Goal: Task Accomplishment & Management: Use online tool/utility

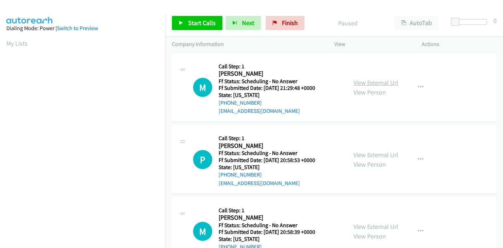
click at [376, 83] on link "View External Url" at bounding box center [375, 83] width 45 height 8
click at [365, 155] on link "View External Url" at bounding box center [375, 155] width 45 height 8
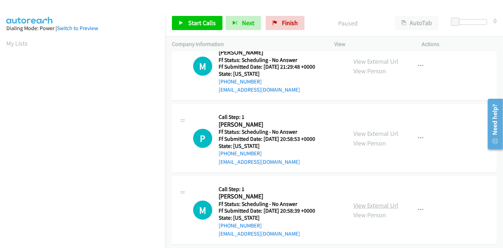
scroll to position [39, 0]
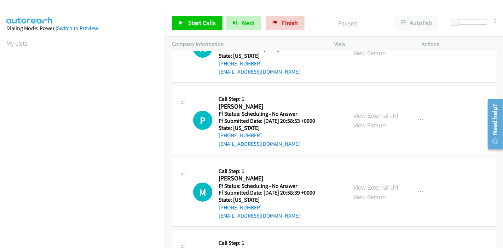
click at [373, 189] on link "View External Url" at bounding box center [375, 187] width 45 height 8
click at [203, 23] on span "Start Calls" at bounding box center [202, 23] width 28 height 8
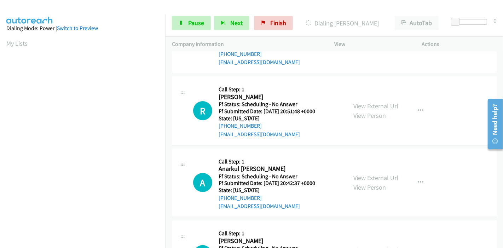
scroll to position [196, 0]
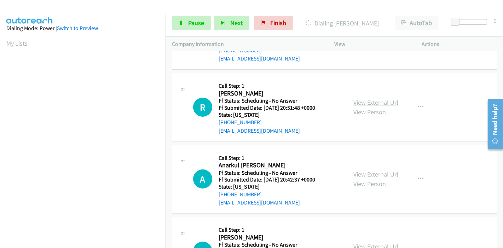
click at [375, 100] on link "View External Url" at bounding box center [375, 102] width 45 height 8
click at [365, 174] on link "View External Url" at bounding box center [375, 174] width 45 height 8
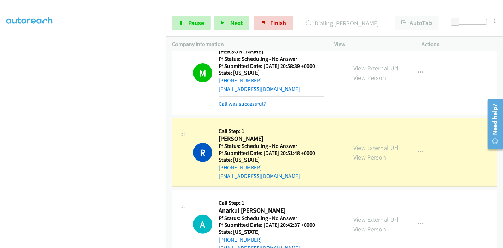
scroll to position [236, 0]
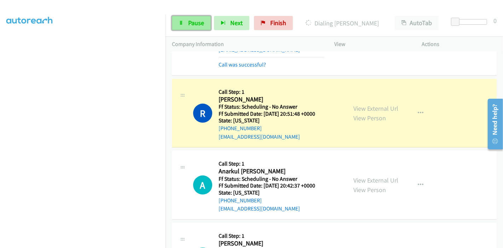
click at [195, 25] on span "Pause" at bounding box center [196, 23] width 16 height 8
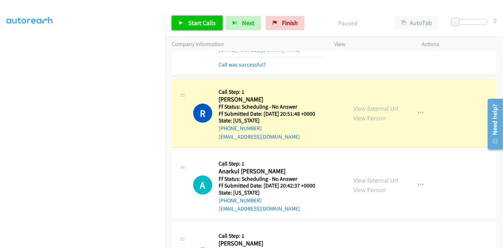
click at [193, 25] on span "Start Calls" at bounding box center [202, 23] width 28 height 8
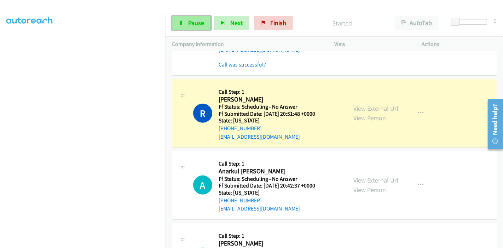
click at [186, 22] on link "Pause" at bounding box center [191, 23] width 39 height 14
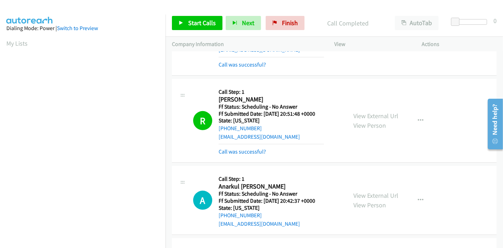
scroll to position [149, 0]
click at [250, 151] on link "Call was successful?" at bounding box center [242, 151] width 47 height 7
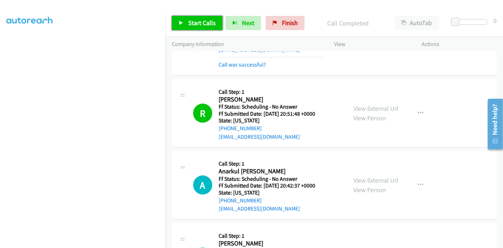
click at [187, 23] on link "Start Calls" at bounding box center [197, 23] width 51 height 14
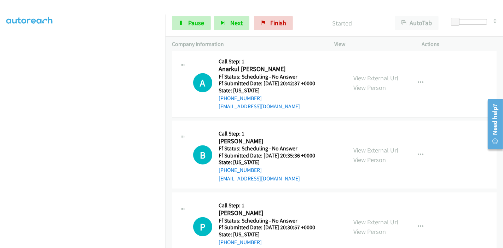
scroll to position [354, 0]
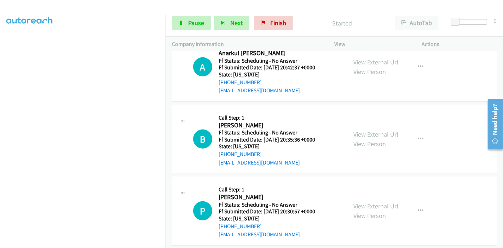
click at [365, 131] on link "View External Url" at bounding box center [375, 134] width 45 height 8
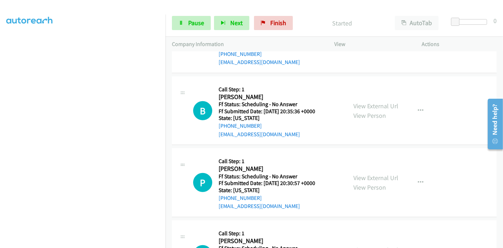
scroll to position [432, 0]
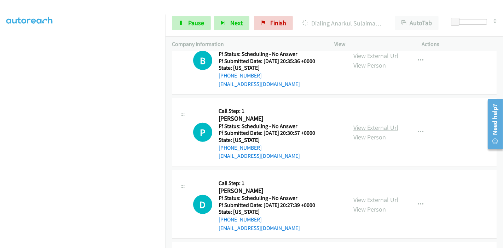
click at [361, 128] on link "View External Url" at bounding box center [375, 127] width 45 height 8
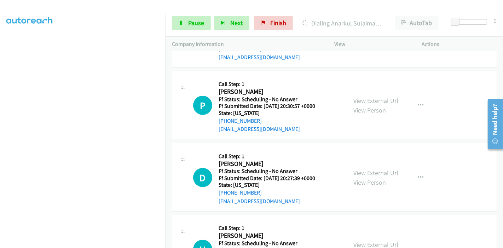
scroll to position [472, 0]
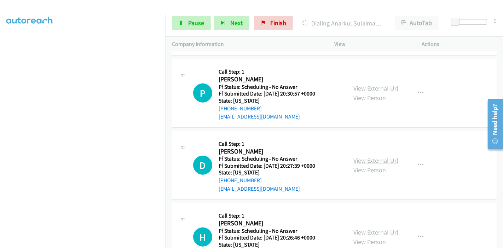
click at [368, 158] on link "View External Url" at bounding box center [375, 160] width 45 height 8
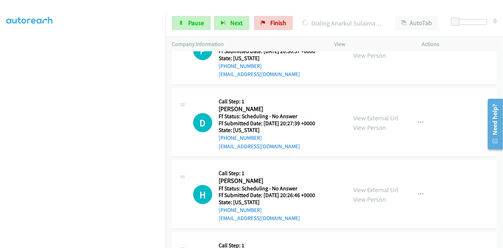
scroll to position [589, 0]
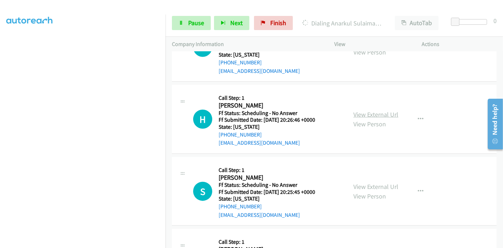
click at [376, 116] on link "View External Url" at bounding box center [375, 114] width 45 height 8
click at [379, 183] on link "View External Url" at bounding box center [375, 187] width 45 height 8
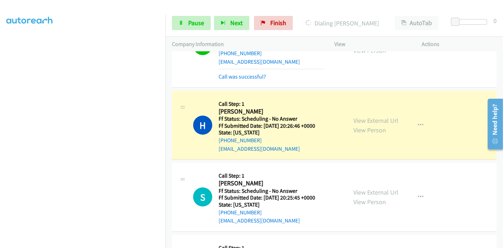
scroll to position [683, 0]
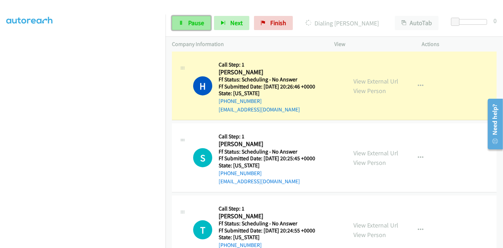
click at [185, 23] on link "Pause" at bounding box center [191, 23] width 39 height 14
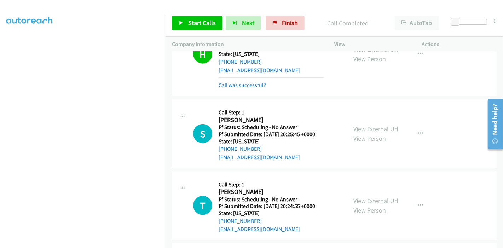
scroll to position [722, 0]
click at [203, 27] on span "Start Calls" at bounding box center [202, 23] width 28 height 8
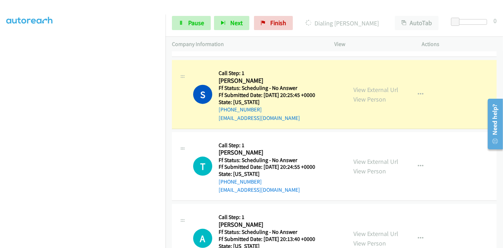
scroll to position [801, 0]
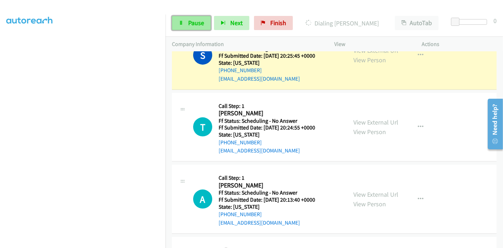
click at [193, 20] on span "Pause" at bounding box center [196, 23] width 16 height 8
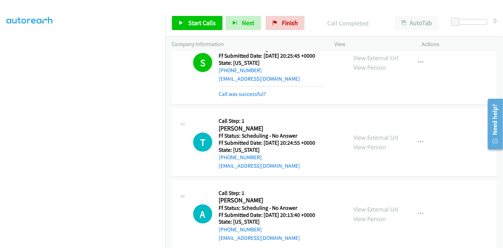
scroll to position [808, 0]
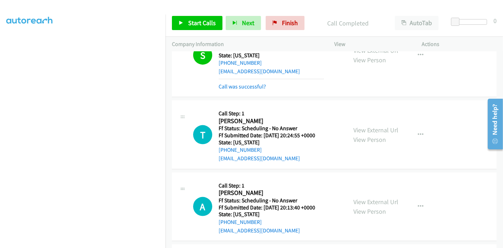
click at [280, 30] on div "Start Calls Pause Next Finish Call Completed AutoTab AutoTab 0" at bounding box center [334, 23] width 337 height 27
click at [282, 24] on span "Finish" at bounding box center [290, 23] width 16 height 8
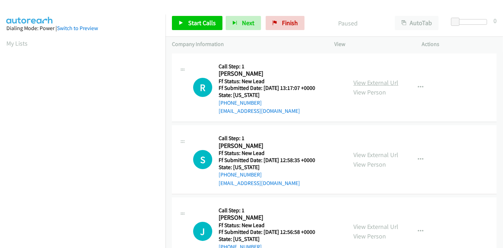
click at [368, 81] on link "View External Url" at bounding box center [375, 83] width 45 height 8
click at [359, 157] on link "View External Url" at bounding box center [375, 155] width 45 height 8
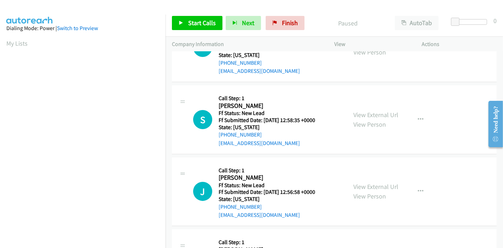
scroll to position [79, 0]
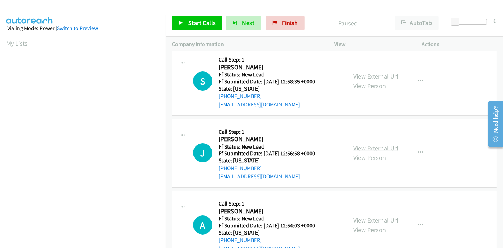
click at [359, 146] on link "View External Url" at bounding box center [375, 148] width 45 height 8
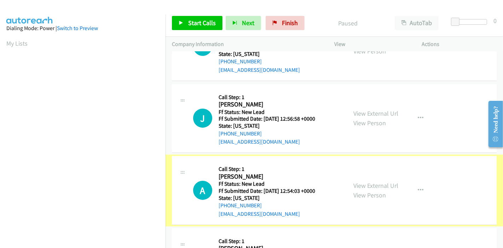
scroll to position [157, 0]
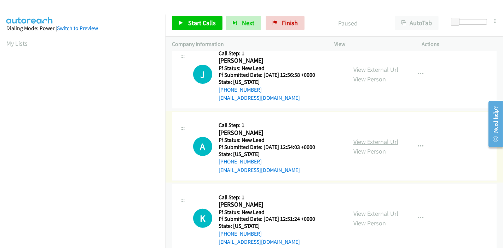
click at [370, 143] on link "View External Url" at bounding box center [375, 142] width 45 height 8
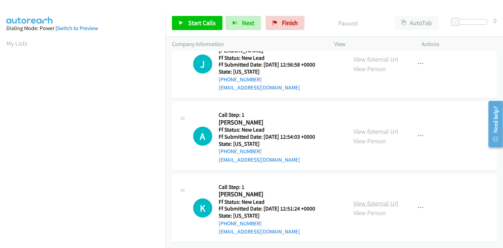
click at [362, 199] on link "View External Url" at bounding box center [375, 203] width 45 height 8
click at [184, 29] on link "Start Calls" at bounding box center [197, 23] width 51 height 14
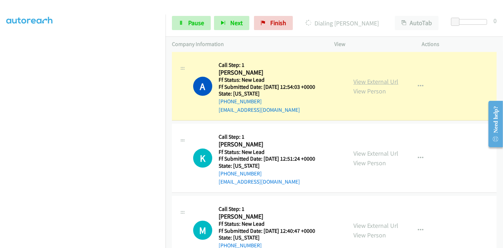
scroll to position [275, 0]
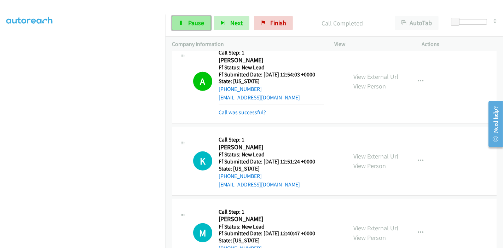
click at [190, 25] on span "Pause" at bounding box center [196, 23] width 16 height 8
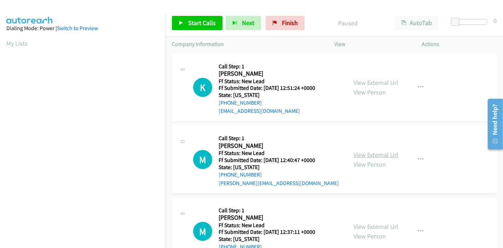
click at [367, 154] on link "View External Url" at bounding box center [375, 155] width 45 height 8
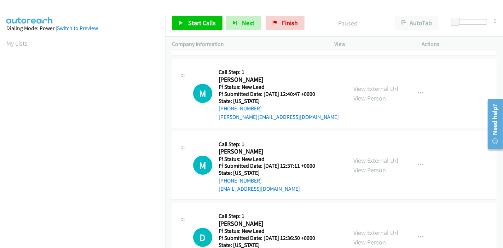
scroll to position [79, 0]
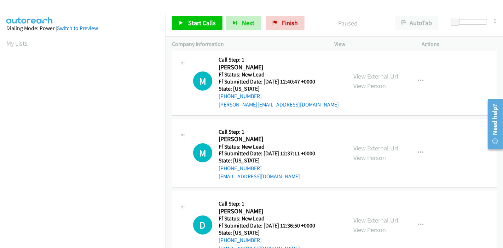
click at [380, 149] on link "View External Url" at bounding box center [375, 148] width 45 height 8
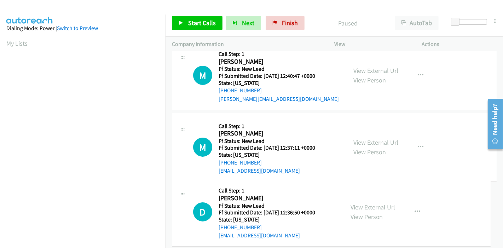
scroll to position [100, 0]
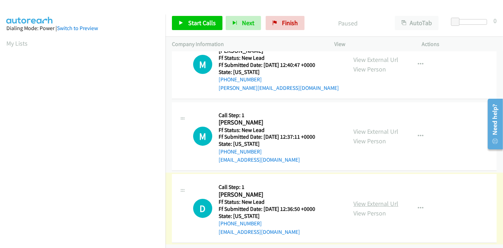
click at [368, 200] on link "View External Url" at bounding box center [375, 204] width 45 height 8
click at [187, 22] on link "Start Calls" at bounding box center [197, 23] width 51 height 14
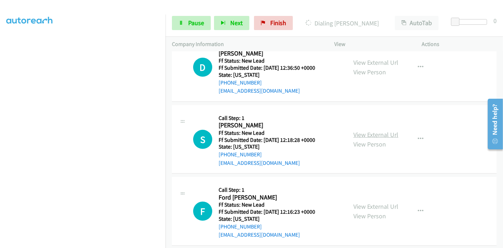
scroll to position [267, 0]
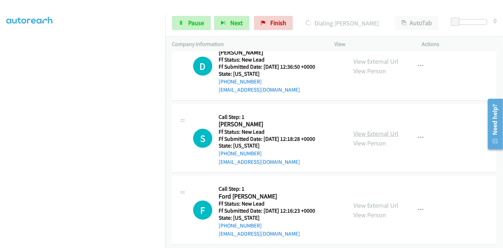
click at [371, 131] on link "View External Url" at bounding box center [375, 133] width 45 height 8
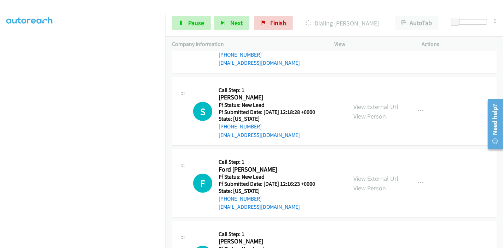
scroll to position [307, 0]
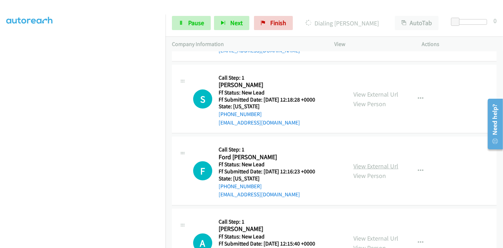
click at [368, 163] on link "View External Url" at bounding box center [375, 166] width 45 height 8
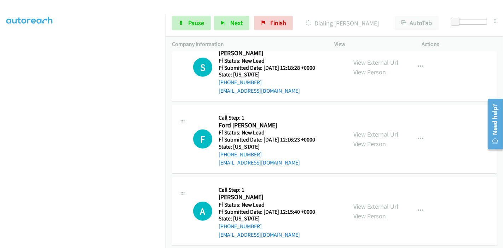
scroll to position [346, 0]
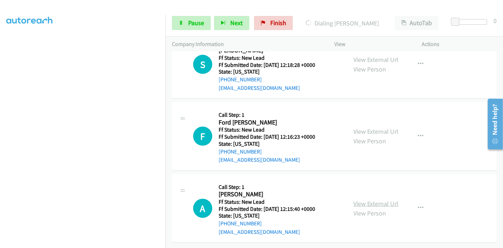
click at [364, 200] on link "View External Url" at bounding box center [375, 204] width 45 height 8
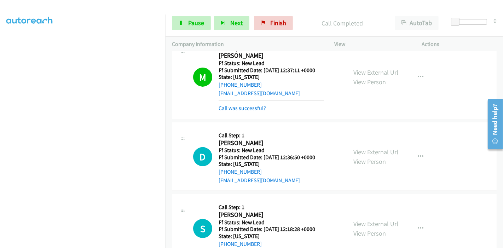
scroll to position [204, 0]
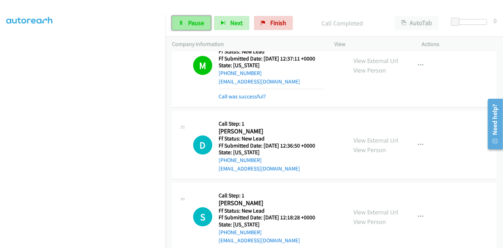
click at [185, 22] on link "Pause" at bounding box center [191, 23] width 39 height 14
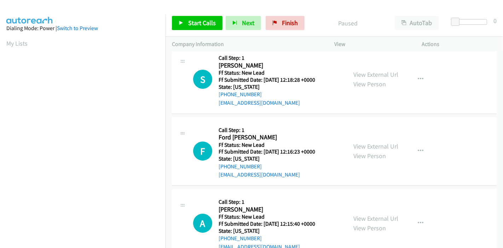
scroll to position [100, 0]
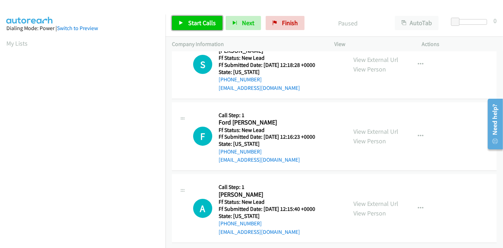
click at [184, 23] on link "Start Calls" at bounding box center [197, 23] width 51 height 14
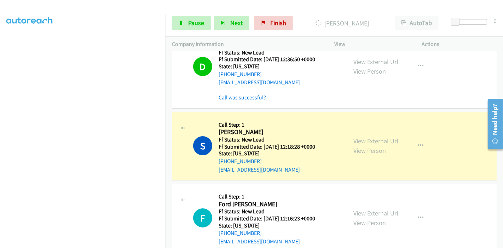
scroll to position [79, 0]
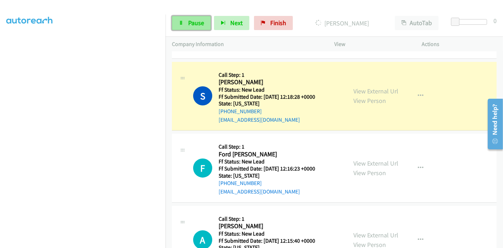
click at [185, 25] on link "Pause" at bounding box center [191, 23] width 39 height 14
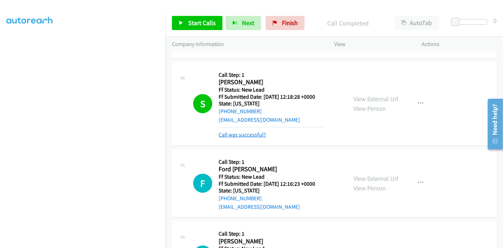
click at [245, 134] on link "Call was successful?" at bounding box center [242, 134] width 47 height 7
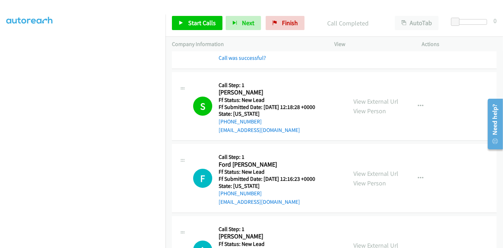
scroll to position [56, 0]
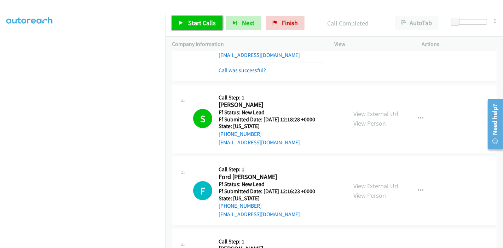
click at [189, 27] on span "Start Calls" at bounding box center [202, 23] width 28 height 8
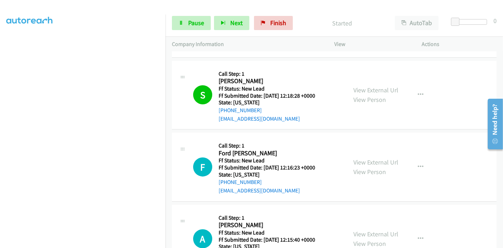
scroll to position [134, 0]
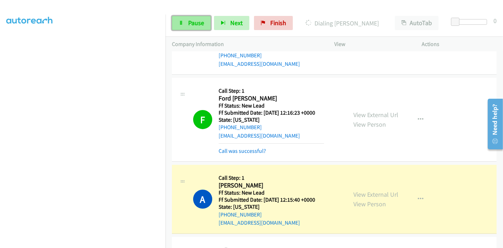
click at [189, 22] on span "Pause" at bounding box center [196, 23] width 16 height 8
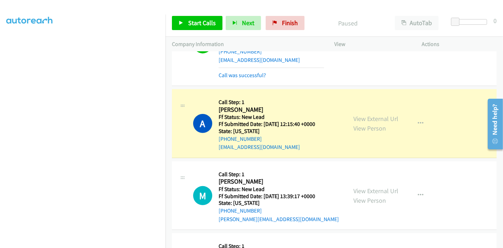
scroll to position [213, 0]
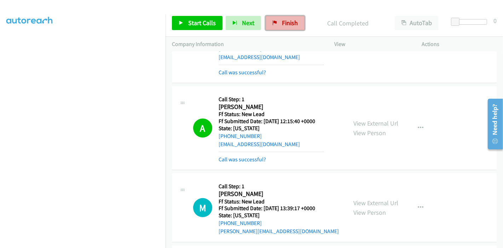
click at [288, 18] on link "Finish" at bounding box center [285, 23] width 39 height 14
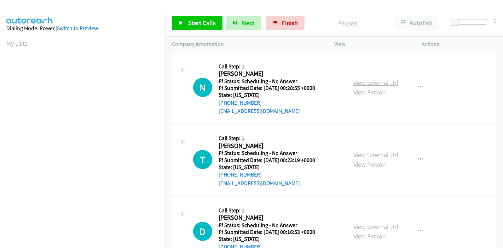
click at [381, 81] on link "View External Url" at bounding box center [375, 83] width 45 height 8
click at [360, 154] on link "View External Url" at bounding box center [375, 155] width 45 height 8
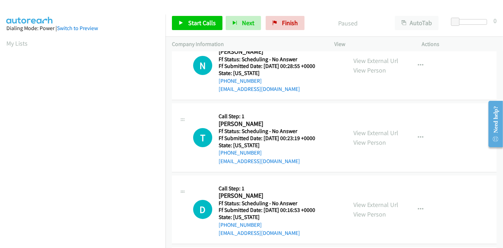
scroll to position [39, 0]
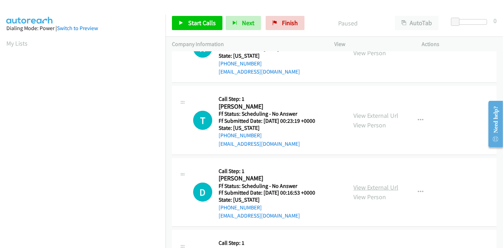
click at [363, 185] on link "View External Url" at bounding box center [375, 187] width 45 height 8
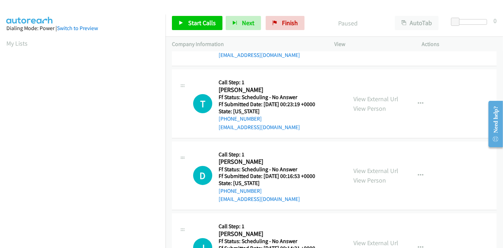
scroll to position [118, 0]
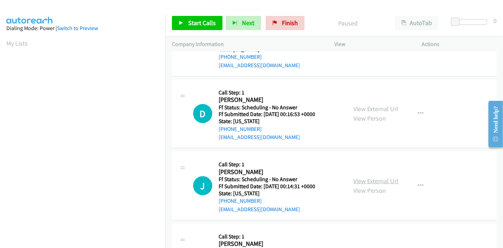
click at [364, 177] on link "View External Url" at bounding box center [375, 181] width 45 height 8
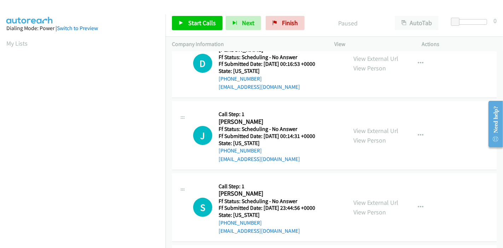
scroll to position [236, 0]
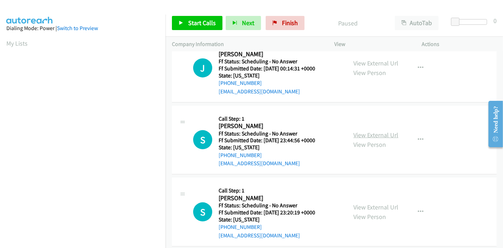
click at [367, 135] on link "View External Url" at bounding box center [375, 135] width 45 height 8
click at [206, 21] on span "Start Calls" at bounding box center [202, 23] width 28 height 8
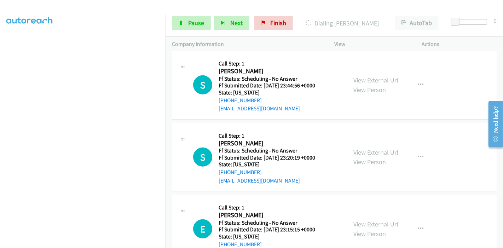
scroll to position [354, 0]
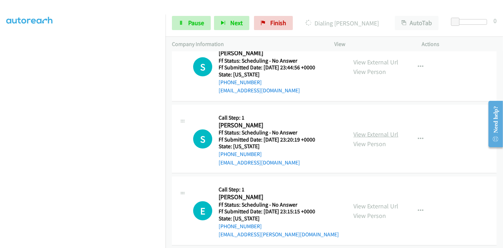
click at [367, 135] on link "View External Url" at bounding box center [375, 134] width 45 height 8
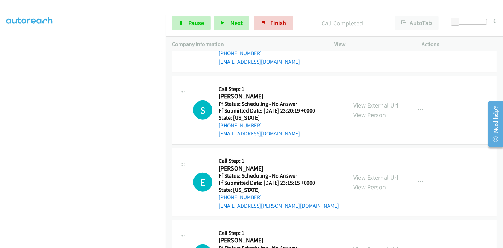
scroll to position [408, 0]
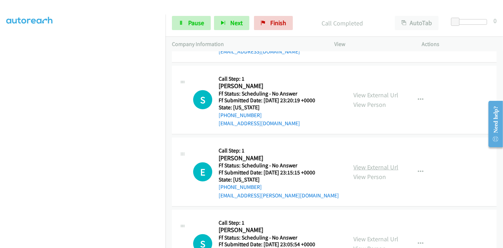
click at [368, 165] on link "View External Url" at bounding box center [375, 167] width 45 height 8
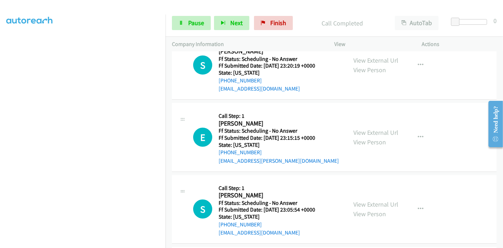
scroll to position [526, 0]
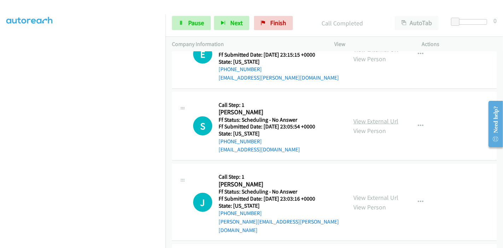
click at [370, 121] on link "View External Url" at bounding box center [375, 121] width 45 height 8
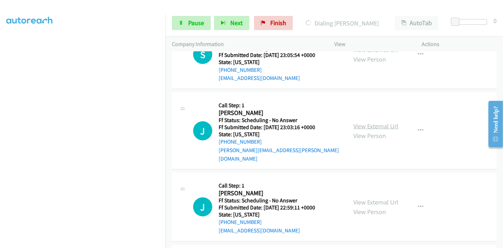
scroll to position [604, 0]
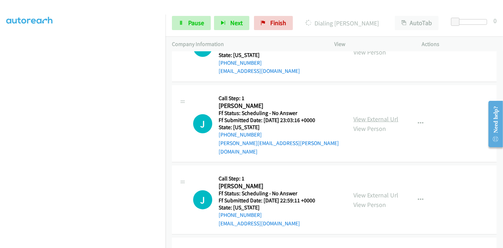
click at [366, 115] on link "View External Url" at bounding box center [375, 119] width 45 height 8
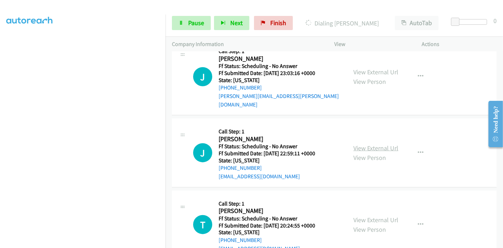
scroll to position [683, 0]
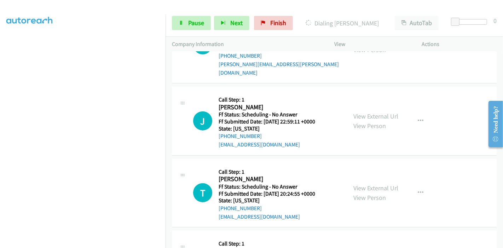
click at [369, 111] on div "View External Url View Person" at bounding box center [375, 120] width 45 height 19
click at [369, 112] on link "View External Url" at bounding box center [375, 116] width 45 height 8
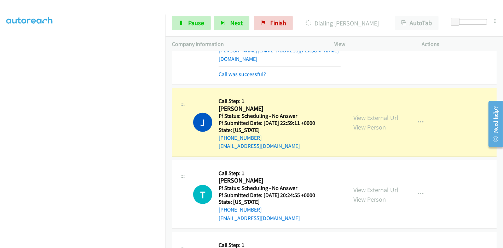
scroll to position [769, 0]
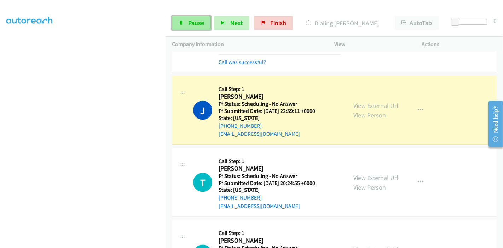
click at [182, 22] on icon at bounding box center [181, 23] width 5 height 5
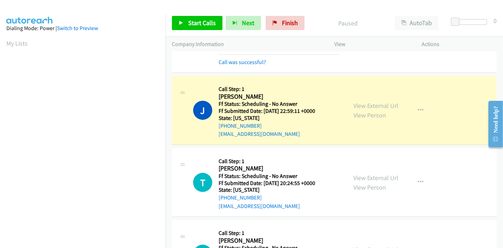
scroll to position [149, 0]
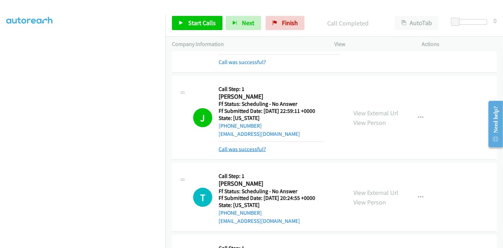
click at [250, 146] on link "Call was successful?" at bounding box center [242, 149] width 47 height 7
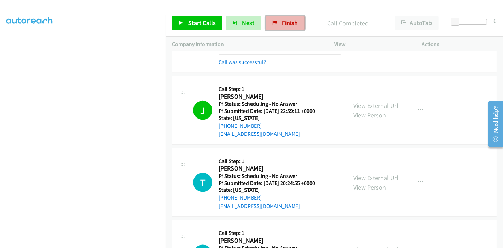
drag, startPoint x: 277, startPoint y: 25, endPoint x: 281, endPoint y: 28, distance: 5.1
click at [277, 25] on link "Finish" at bounding box center [285, 23] width 39 height 14
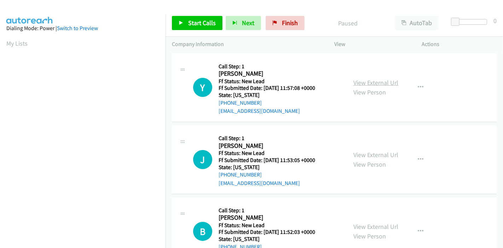
click at [377, 81] on link "View External Url" at bounding box center [375, 83] width 45 height 8
click at [366, 152] on link "View External Url" at bounding box center [375, 155] width 45 height 8
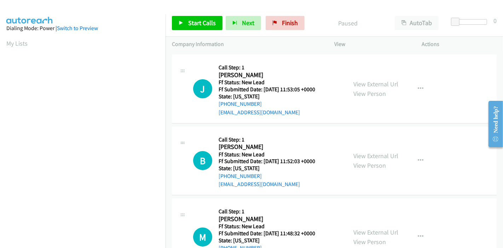
scroll to position [79, 0]
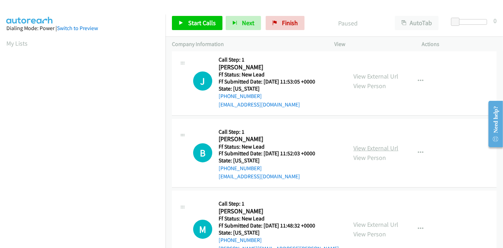
click at [357, 145] on link "View External Url" at bounding box center [375, 148] width 45 height 8
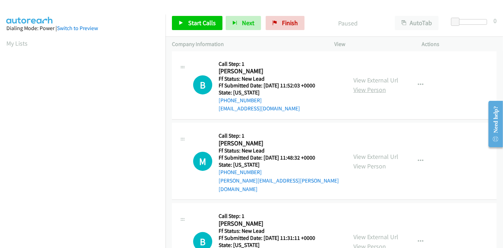
scroll to position [157, 0]
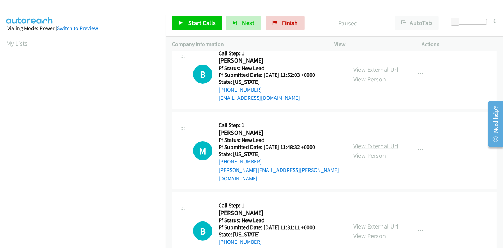
click at [370, 142] on link "View External Url" at bounding box center [375, 146] width 45 height 8
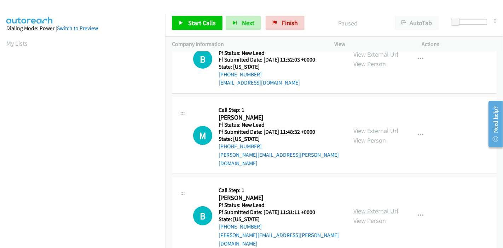
scroll to position [172, 0]
click at [359, 207] on link "View External Url" at bounding box center [375, 211] width 45 height 8
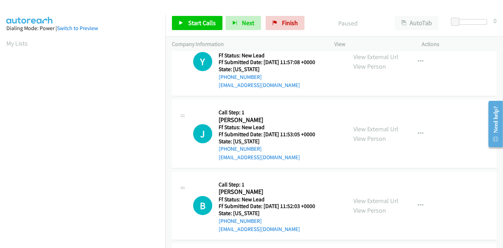
scroll to position [0, 0]
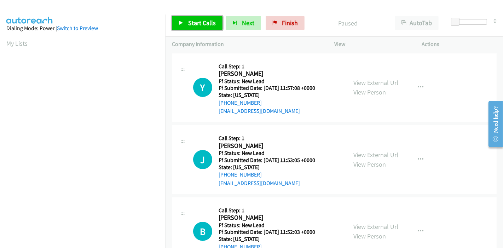
click at [192, 23] on span "Start Calls" at bounding box center [202, 23] width 28 height 8
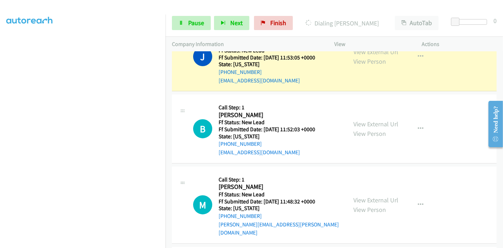
scroll to position [79, 0]
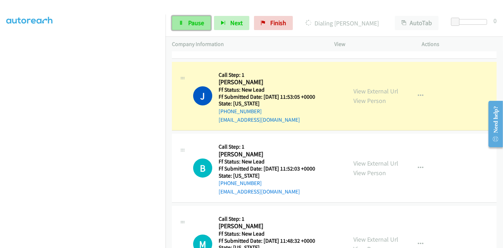
click at [191, 23] on span "Pause" at bounding box center [196, 23] width 16 height 8
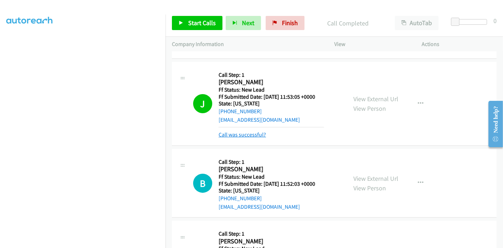
click at [235, 135] on link "Call was successful?" at bounding box center [242, 134] width 47 height 7
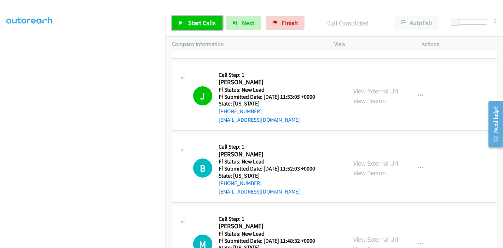
click at [190, 25] on span "Start Calls" at bounding box center [202, 23] width 28 height 8
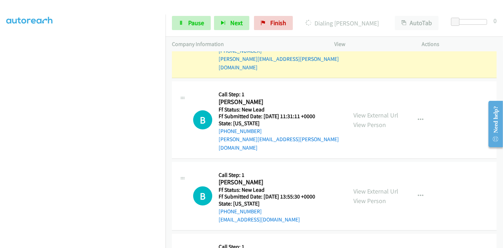
scroll to position [352, 0]
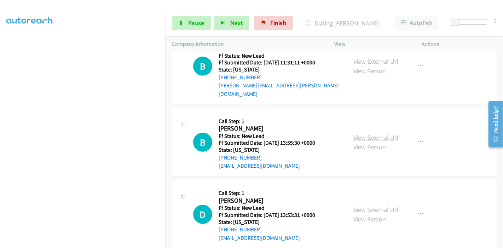
click at [369, 133] on link "View External Url" at bounding box center [375, 137] width 45 height 8
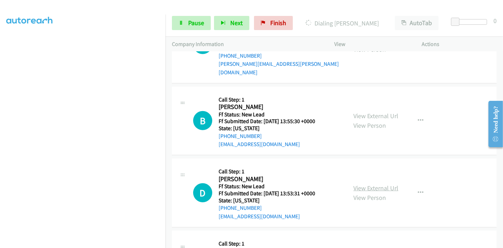
scroll to position [391, 0]
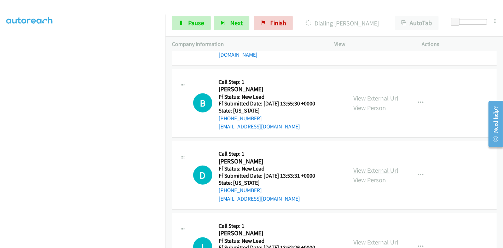
click at [369, 166] on link "View External Url" at bounding box center [375, 170] width 45 height 8
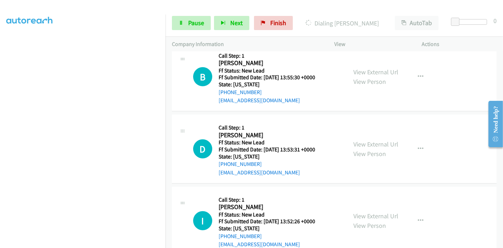
scroll to position [418, 0]
click at [371, 212] on link "View External Url" at bounding box center [375, 216] width 45 height 8
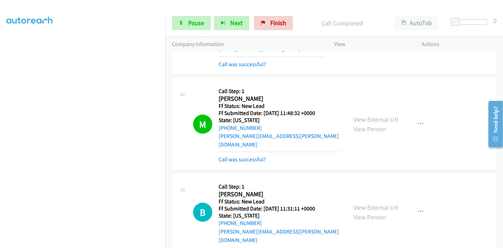
scroll to position [261, 0]
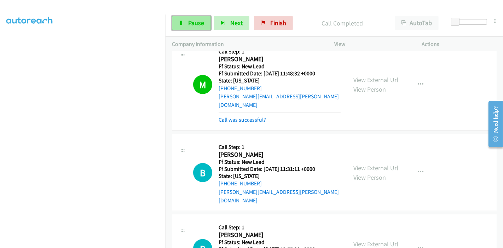
click at [186, 20] on link "Pause" at bounding box center [191, 23] width 39 height 14
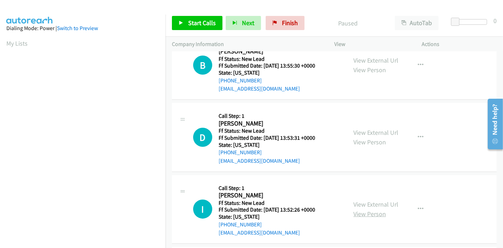
scroll to position [79, 0]
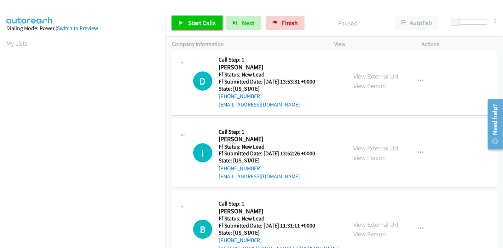
click at [187, 25] on link "Start Calls" at bounding box center [197, 23] width 51 height 14
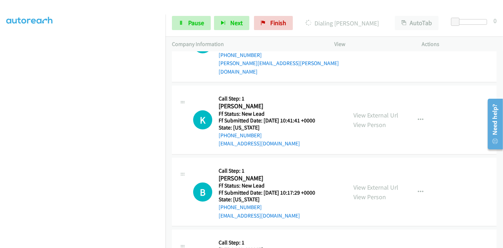
scroll to position [312, 0]
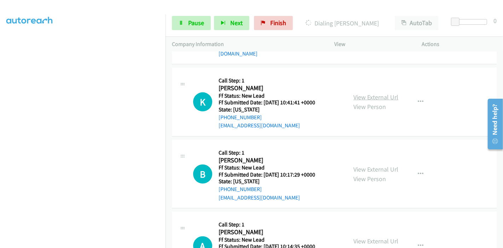
click at [369, 93] on link "View External Url" at bounding box center [375, 97] width 45 height 8
click at [360, 165] on link "View External Url" at bounding box center [375, 169] width 45 height 8
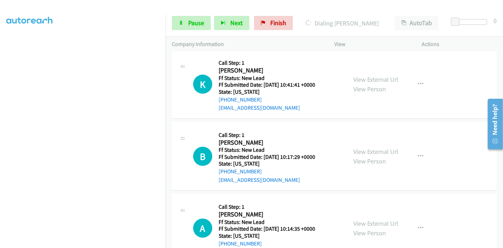
scroll to position [346, 0]
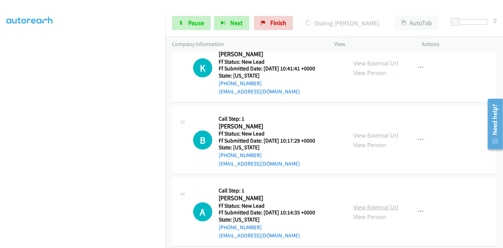
click at [375, 203] on link "View External Url" at bounding box center [375, 207] width 45 height 8
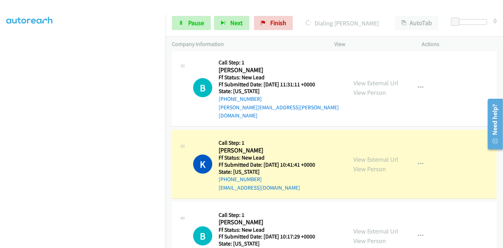
scroll to position [267, 0]
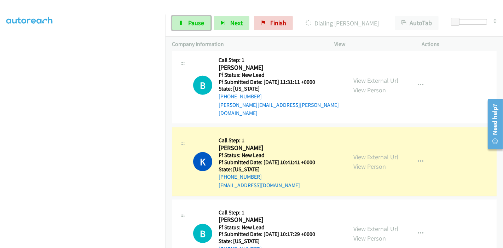
drag, startPoint x: 191, startPoint y: 25, endPoint x: 194, endPoint y: 35, distance: 10.4
click at [191, 25] on span "Pause" at bounding box center [196, 23] width 16 height 8
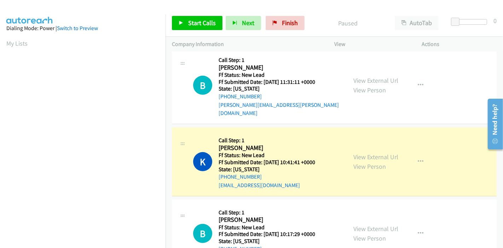
scroll to position [149, 0]
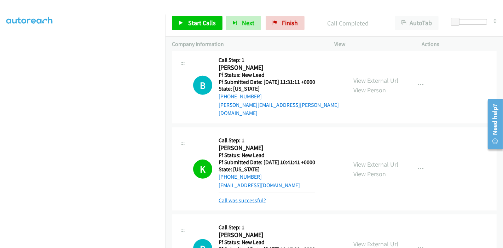
click at [255, 197] on link "Call was successful?" at bounding box center [242, 200] width 47 height 7
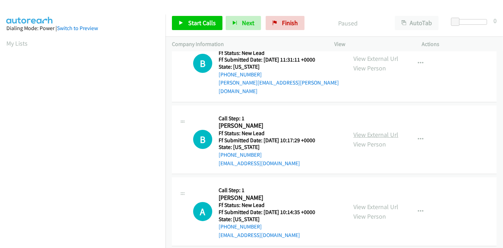
click at [380, 131] on link "View External Url" at bounding box center [375, 135] width 45 height 8
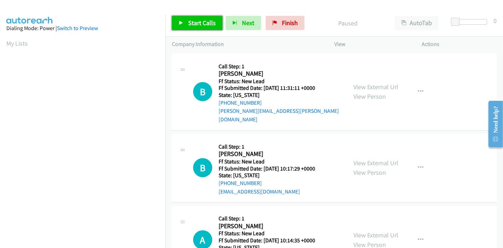
click at [184, 23] on link "Start Calls" at bounding box center [197, 23] width 51 height 14
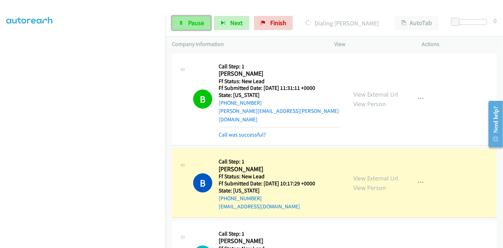
click at [193, 24] on span "Pause" at bounding box center [196, 23] width 16 height 8
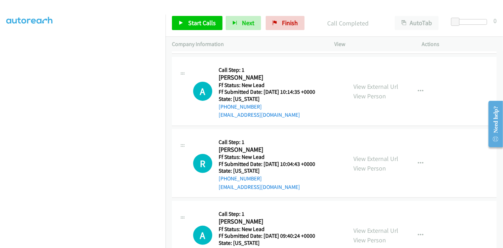
scroll to position [196, 0]
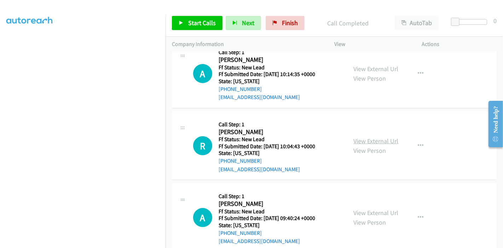
click at [366, 137] on link "View External Url" at bounding box center [375, 141] width 45 height 8
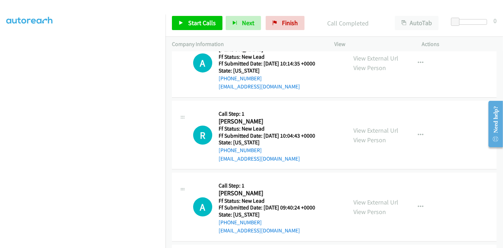
scroll to position [236, 0]
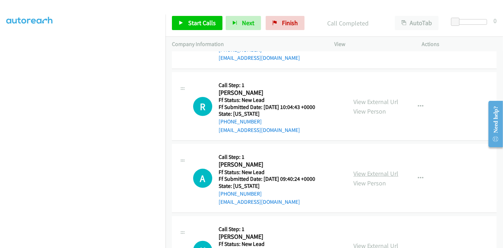
click at [363, 169] on link "View External Url" at bounding box center [375, 173] width 45 height 8
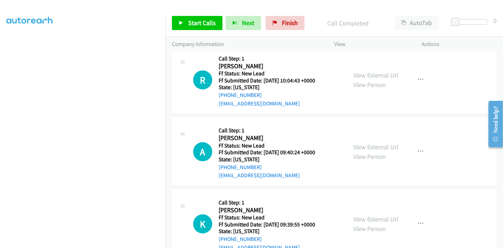
scroll to position [274, 0]
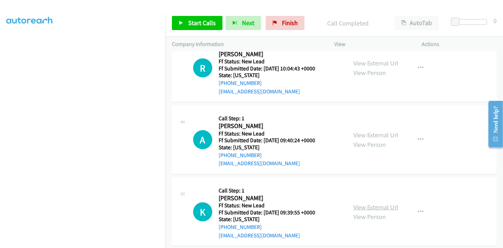
click at [363, 203] on link "View External Url" at bounding box center [375, 207] width 45 height 8
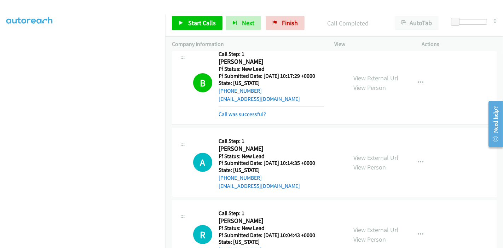
scroll to position [118, 0]
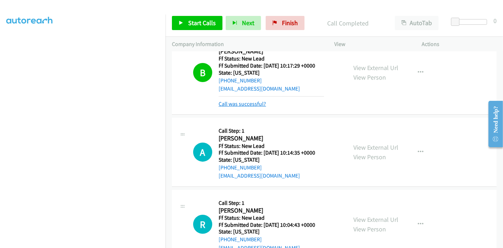
click at [248, 100] on link "Call was successful?" at bounding box center [242, 103] width 47 height 7
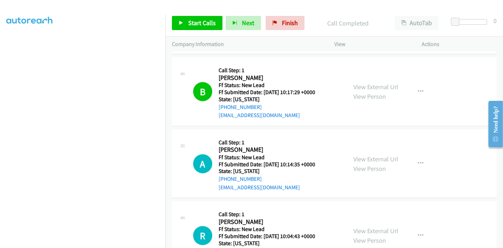
scroll to position [63, 0]
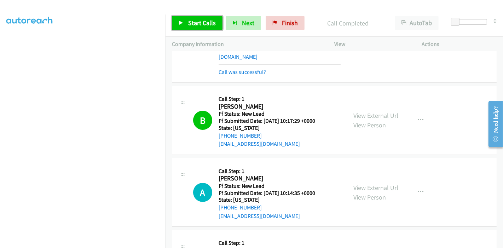
click at [198, 21] on span "Start Calls" at bounding box center [202, 23] width 28 height 8
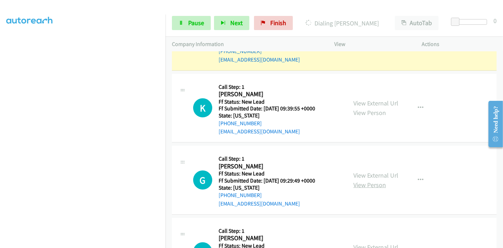
scroll to position [433, 0]
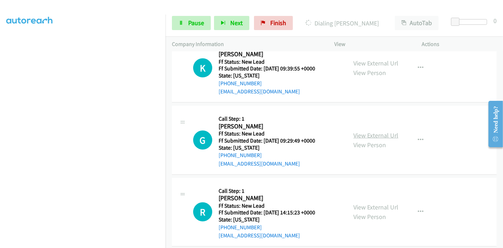
click at [375, 131] on link "View External Url" at bounding box center [375, 135] width 45 height 8
click at [361, 203] on link "View External Url" at bounding box center [375, 207] width 45 height 8
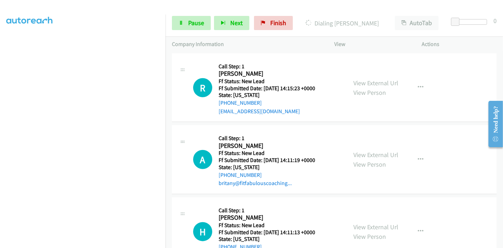
scroll to position [600, 0]
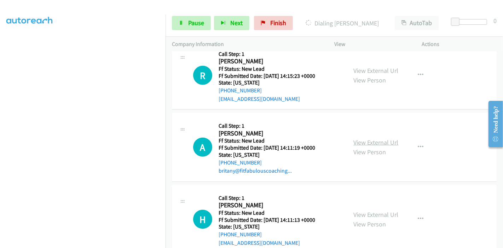
click at [372, 138] on link "View External Url" at bounding box center [375, 142] width 45 height 8
click at [363, 210] on link "View External Url" at bounding box center [375, 214] width 45 height 8
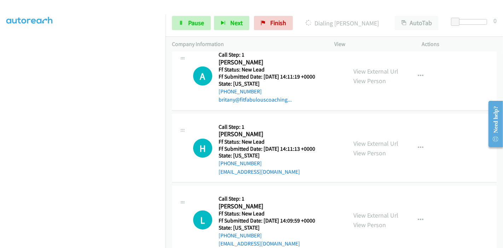
scroll to position [678, 0]
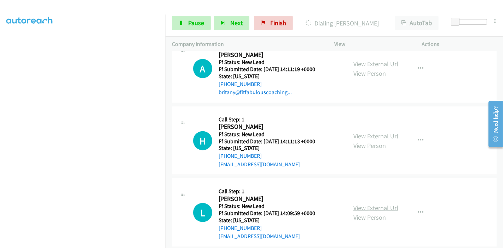
click at [362, 204] on link "View External Url" at bounding box center [375, 208] width 45 height 8
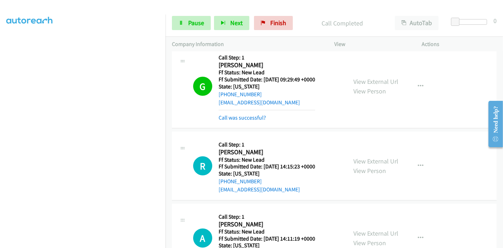
scroll to position [497, 0]
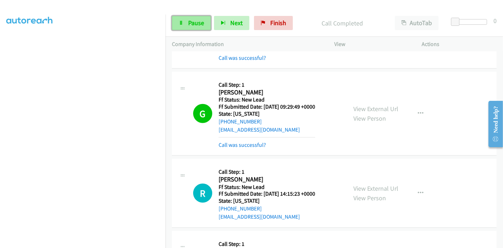
click at [189, 23] on span "Pause" at bounding box center [196, 23] width 16 height 8
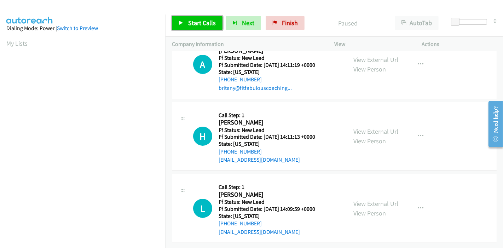
click at [187, 20] on link "Start Calls" at bounding box center [197, 23] width 51 height 14
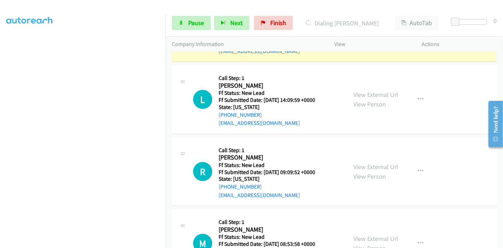
scroll to position [319, 0]
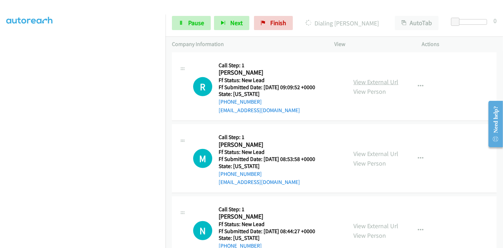
click at [364, 82] on link "View External Url" at bounding box center [375, 82] width 45 height 8
click at [357, 152] on link "View External Url" at bounding box center [375, 154] width 45 height 8
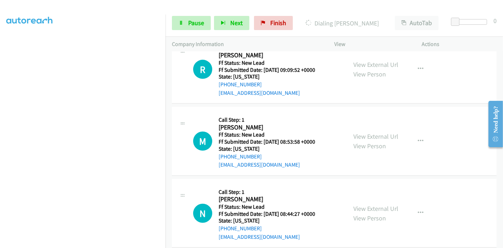
scroll to position [346, 0]
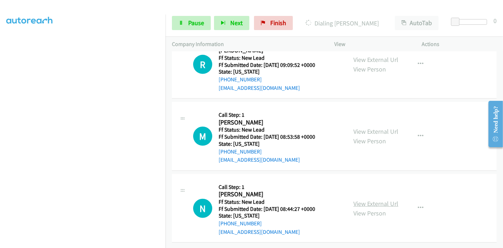
click at [361, 200] on link "View External Url" at bounding box center [375, 204] width 45 height 8
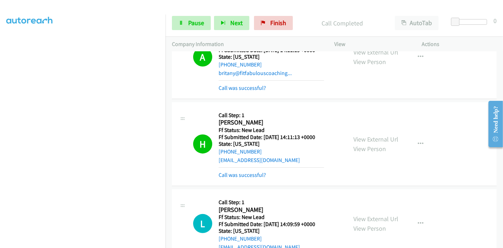
scroll to position [204, 0]
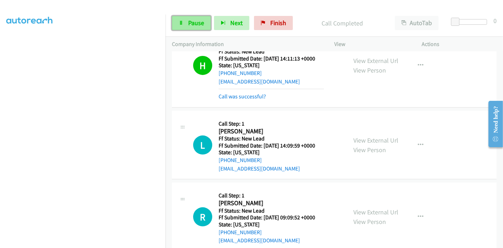
click at [191, 23] on span "Pause" at bounding box center [196, 23] width 16 height 8
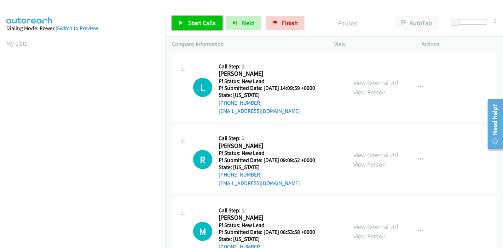
click at [190, 21] on span "Start Calls" at bounding box center [202, 23] width 28 height 8
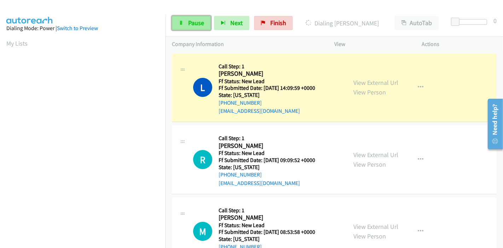
click at [190, 23] on span "Pause" at bounding box center [196, 23] width 16 height 8
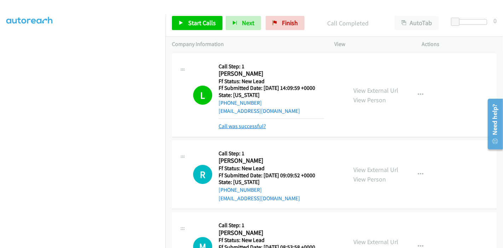
click at [235, 126] on link "Call was successful?" at bounding box center [242, 126] width 47 height 7
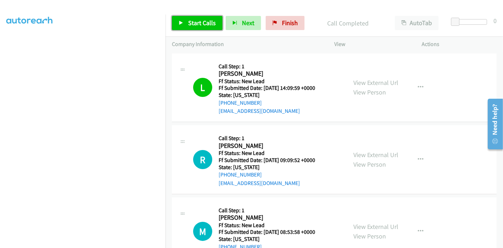
click at [198, 23] on span "Start Calls" at bounding box center [202, 23] width 28 height 8
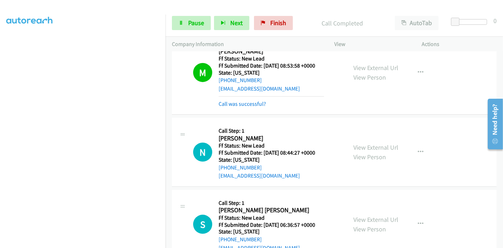
scroll to position [189, 0]
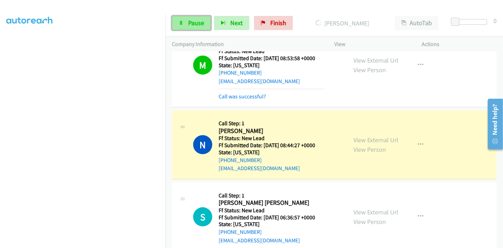
click at [193, 25] on span "Pause" at bounding box center [196, 23] width 16 height 8
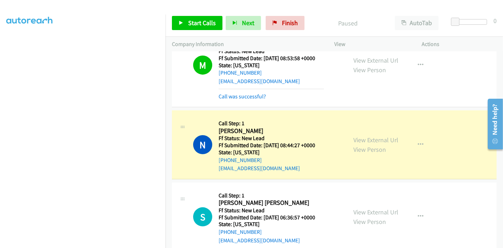
scroll to position [149, 0]
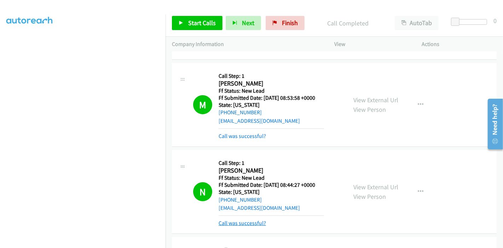
click at [250, 222] on link "Call was successful?" at bounding box center [242, 223] width 47 height 7
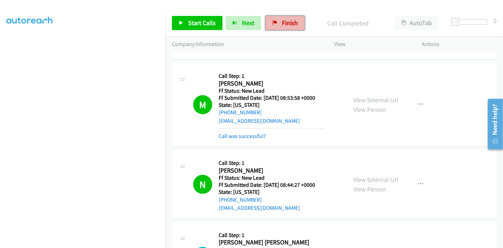
drag, startPoint x: 284, startPoint y: 25, endPoint x: 280, endPoint y: 29, distance: 5.8
click at [284, 25] on span "Finish" at bounding box center [290, 23] width 16 height 8
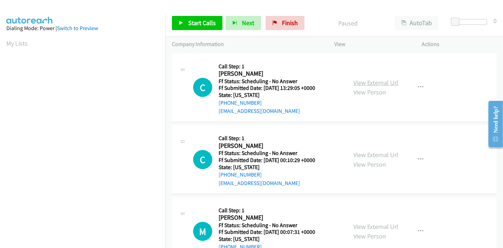
click at [364, 82] on link "View External Url" at bounding box center [375, 83] width 45 height 8
click at [367, 156] on link "View External Url" at bounding box center [375, 155] width 45 height 8
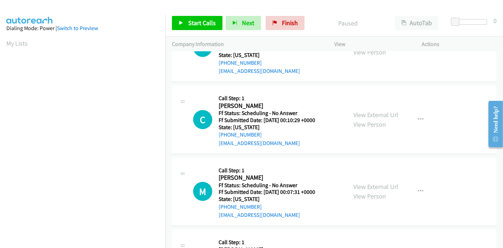
scroll to position [79, 0]
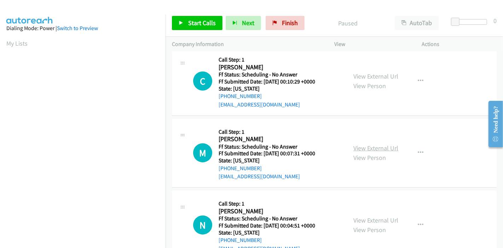
click at [370, 150] on link "View External Url" at bounding box center [375, 148] width 45 height 8
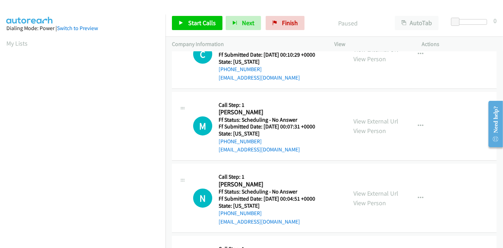
scroll to position [118, 0]
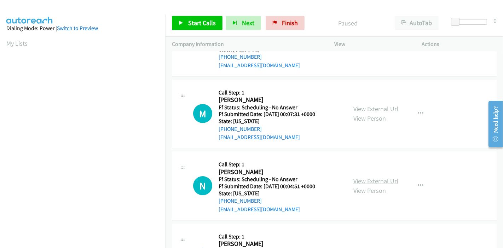
click at [363, 181] on link "View External Url" at bounding box center [375, 181] width 45 height 8
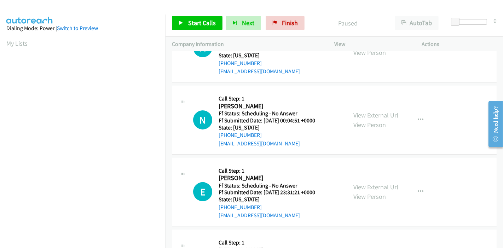
scroll to position [196, 0]
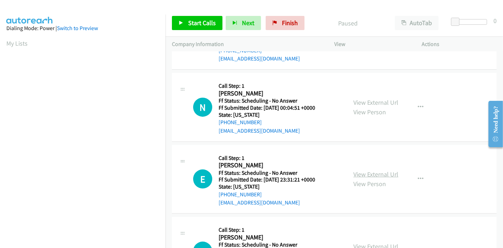
click at [362, 173] on link "View External Url" at bounding box center [375, 174] width 45 height 8
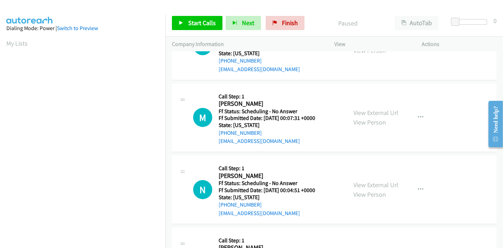
scroll to position [0, 0]
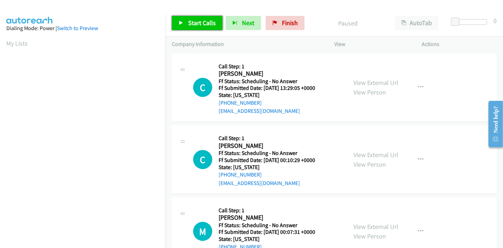
click at [194, 23] on span "Start Calls" at bounding box center [202, 23] width 28 height 8
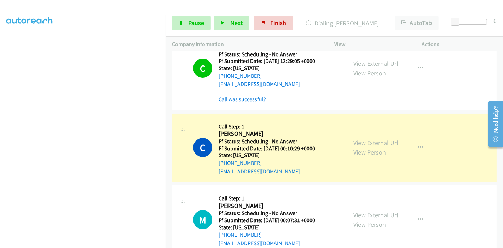
scroll to position [79, 0]
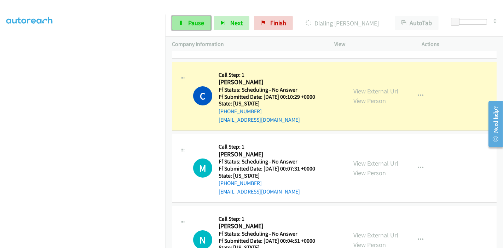
click at [184, 22] on link "Pause" at bounding box center [191, 23] width 39 height 14
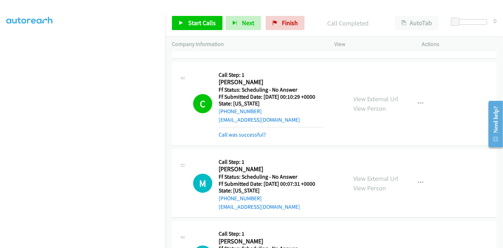
scroll to position [149, 0]
click at [255, 135] on link "Call was successful?" at bounding box center [242, 134] width 47 height 7
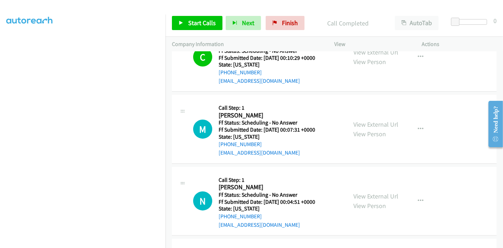
scroll to position [118, 0]
click at [192, 18] on link "Start Calls" at bounding box center [197, 23] width 51 height 14
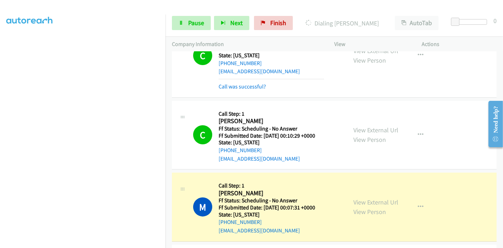
scroll to position [39, 0]
click at [376, 129] on link "View External Url" at bounding box center [375, 130] width 45 height 8
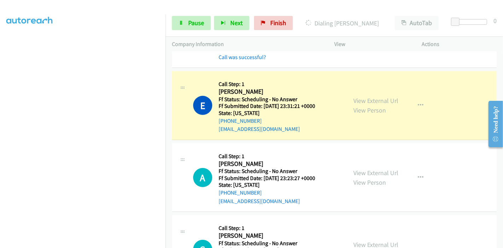
scroll to position [393, 0]
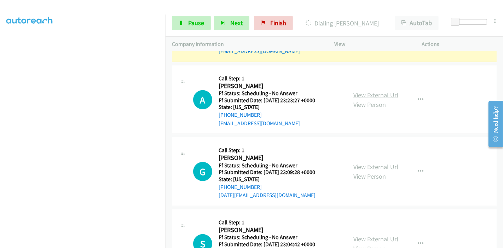
click at [365, 93] on link "View External Url" at bounding box center [375, 95] width 45 height 8
click at [364, 165] on link "View External Url" at bounding box center [375, 167] width 45 height 8
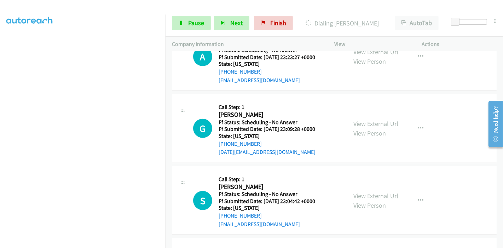
scroll to position [472, 0]
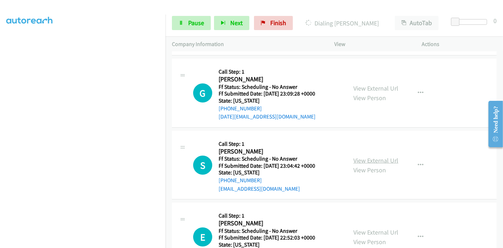
click at [371, 161] on link "View External Url" at bounding box center [375, 160] width 45 height 8
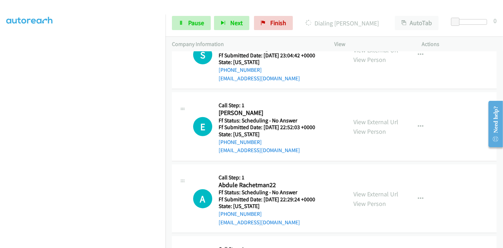
scroll to position [589, 0]
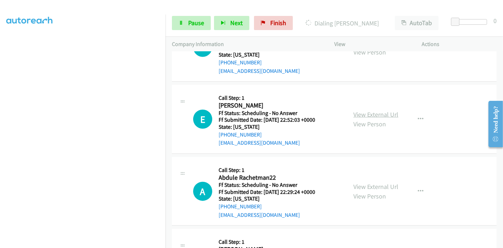
click at [364, 111] on link "View External Url" at bounding box center [375, 114] width 45 height 8
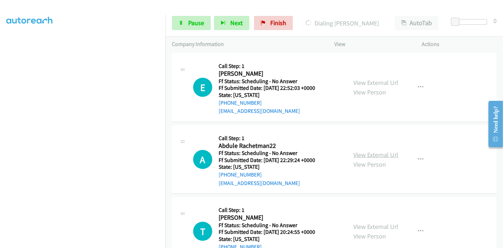
scroll to position [629, 0]
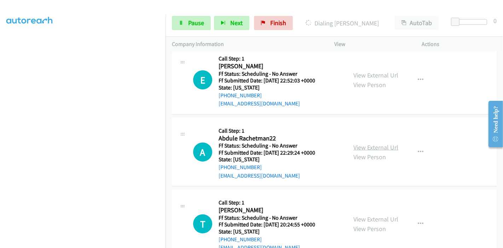
click at [364, 147] on link "View External Url" at bounding box center [375, 147] width 45 height 8
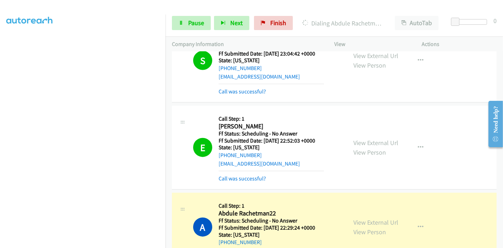
scroll to position [636, 0]
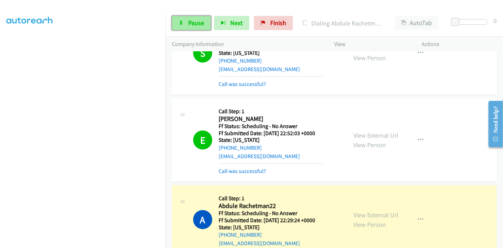
click at [199, 27] on span "Pause" at bounding box center [196, 23] width 16 height 8
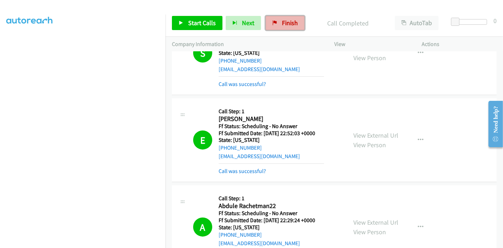
click at [283, 21] on span "Finish" at bounding box center [290, 23] width 16 height 8
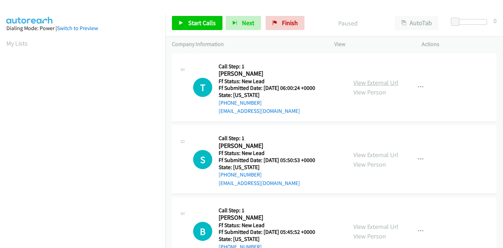
click at [376, 81] on link "View External Url" at bounding box center [375, 83] width 45 height 8
click at [375, 151] on link "View External Url" at bounding box center [375, 155] width 45 height 8
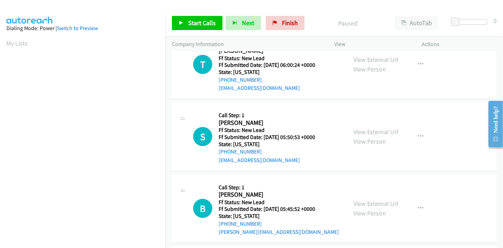
scroll to position [39, 0]
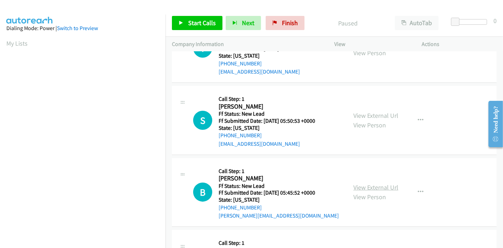
click at [366, 186] on link "View External Url" at bounding box center [375, 187] width 45 height 8
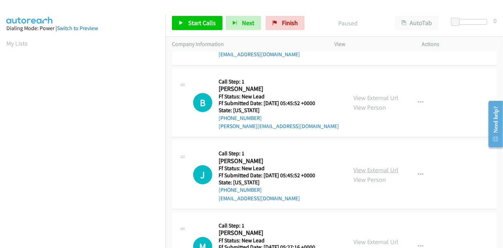
scroll to position [157, 0]
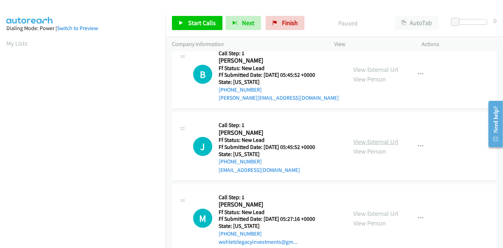
click at [361, 141] on link "View External Url" at bounding box center [375, 142] width 45 height 8
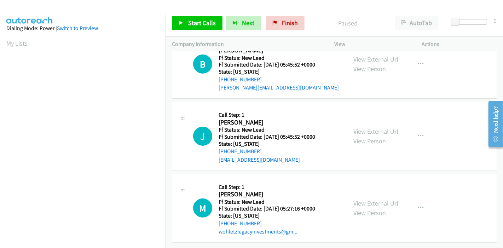
scroll to position [172, 0]
click at [359, 199] on link "View External Url" at bounding box center [375, 203] width 45 height 8
click at [192, 21] on span "Start Calls" at bounding box center [202, 23] width 28 height 8
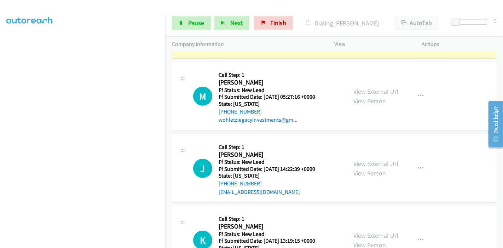
scroll to position [359, 0]
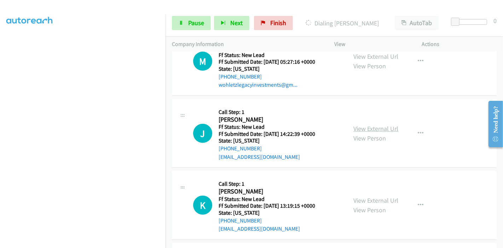
click at [364, 126] on link "View External Url" at bounding box center [375, 129] width 45 height 8
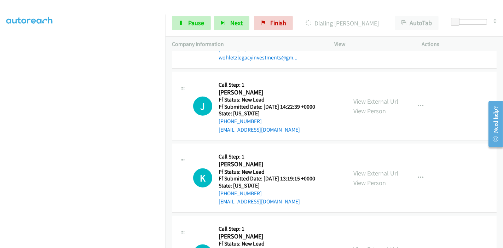
scroll to position [399, 0]
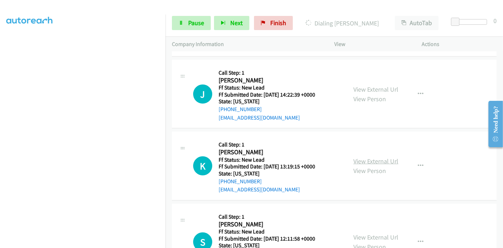
click at [360, 161] on link "View External Url" at bounding box center [375, 161] width 45 height 8
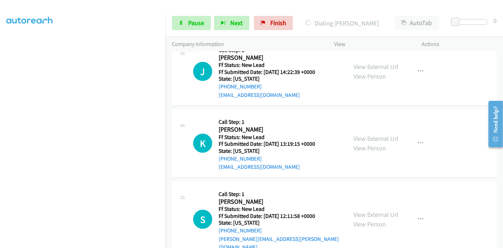
scroll to position [433, 0]
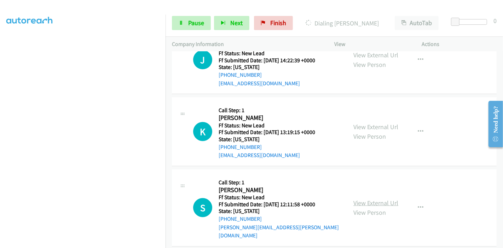
click at [363, 199] on link "View External Url" at bounding box center [375, 203] width 45 height 8
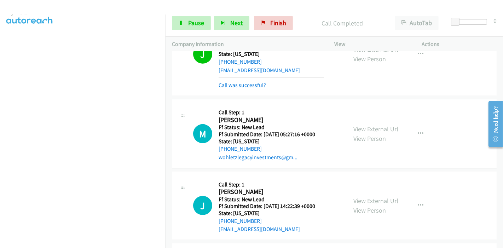
scroll to position [291, 0]
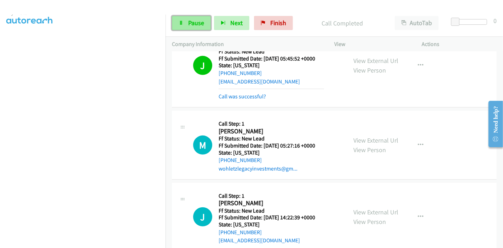
click at [189, 20] on span "Pause" at bounding box center [196, 23] width 16 height 8
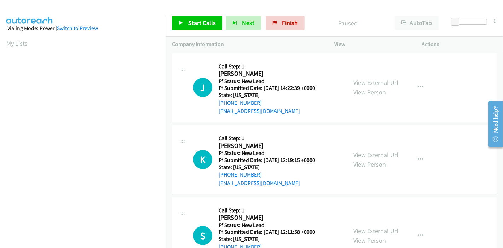
scroll to position [100, 0]
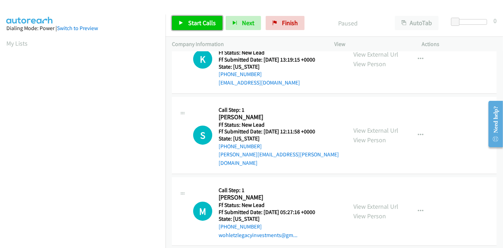
click at [196, 24] on span "Start Calls" at bounding box center [202, 23] width 28 height 8
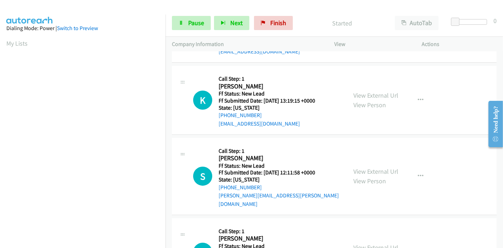
scroll to position [0, 0]
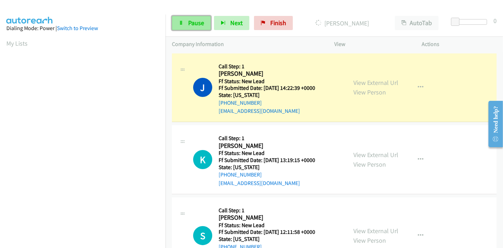
click at [183, 19] on link "Pause" at bounding box center [191, 23] width 39 height 14
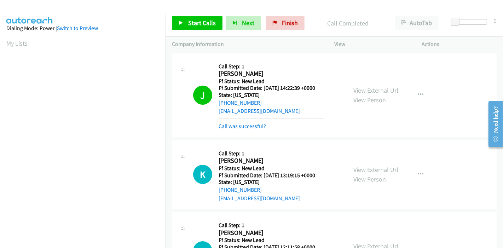
scroll to position [149, 0]
click at [254, 127] on link "Call was successful?" at bounding box center [242, 126] width 47 height 7
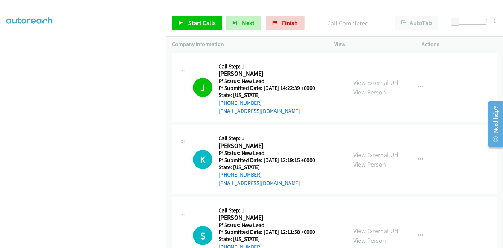
scroll to position [39, 0]
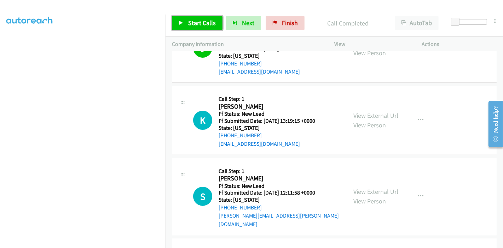
click at [187, 23] on link "Start Calls" at bounding box center [197, 23] width 51 height 14
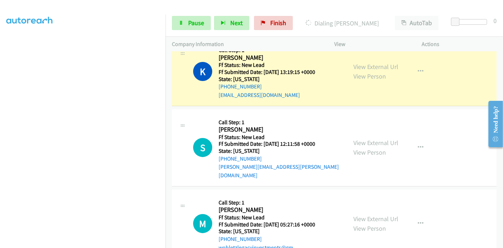
scroll to position [100, 0]
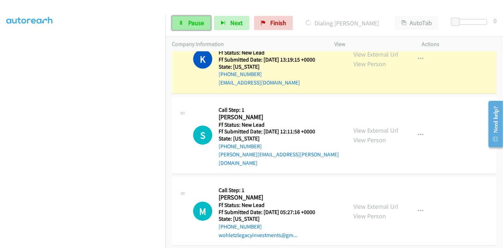
click at [202, 19] on span "Pause" at bounding box center [196, 23] width 16 height 8
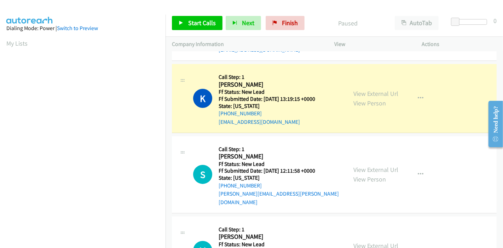
scroll to position [149, 0]
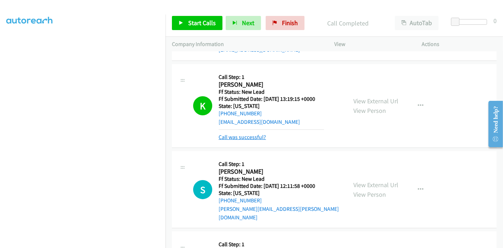
click at [258, 139] on link "Call was successful?" at bounding box center [242, 137] width 47 height 7
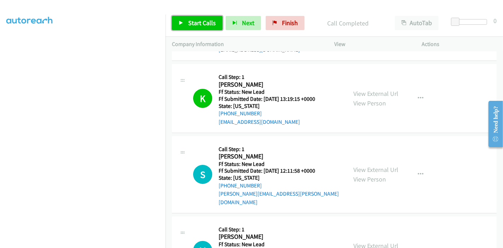
click at [196, 23] on span "Start Calls" at bounding box center [202, 23] width 28 height 8
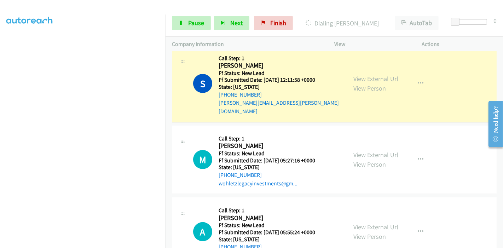
scroll to position [140, 0]
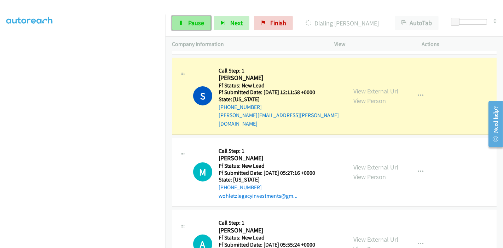
click at [186, 22] on link "Pause" at bounding box center [191, 23] width 39 height 14
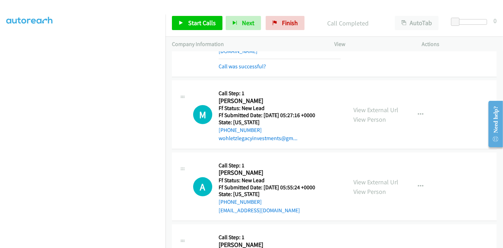
scroll to position [218, 0]
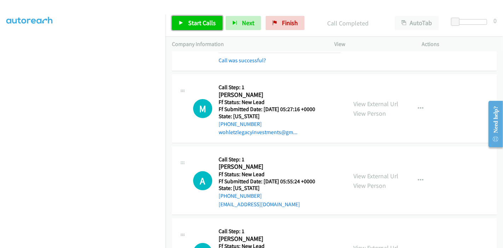
click at [199, 22] on span "Start Calls" at bounding box center [202, 23] width 28 height 8
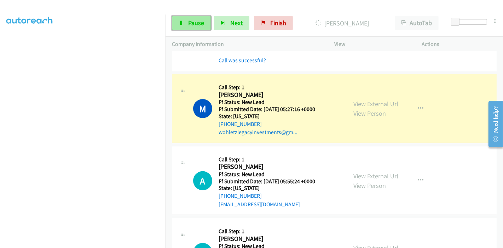
click at [187, 23] on link "Pause" at bounding box center [191, 23] width 39 height 14
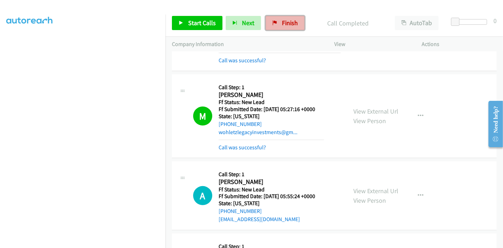
click at [285, 24] on span "Finish" at bounding box center [290, 23] width 16 height 8
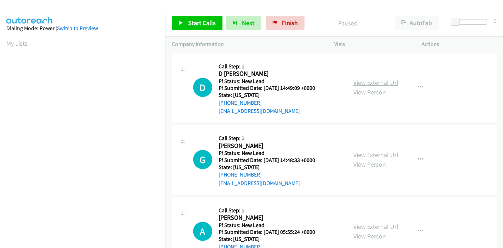
click at [377, 82] on link "View External Url" at bounding box center [375, 83] width 45 height 8
click at [369, 151] on link "View External Url" at bounding box center [375, 155] width 45 height 8
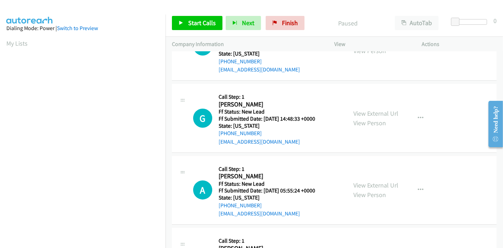
scroll to position [79, 0]
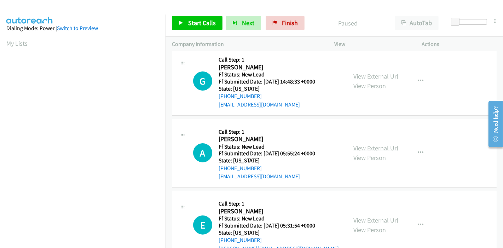
click at [365, 145] on link "View External Url" at bounding box center [375, 148] width 45 height 8
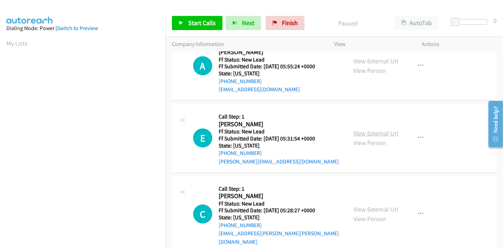
scroll to position [172, 0]
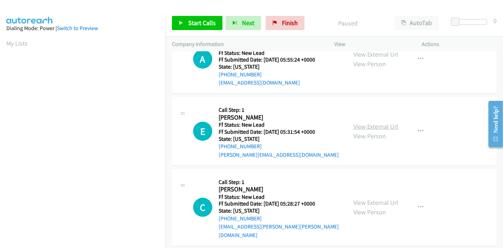
click at [362, 127] on link "View External Url" at bounding box center [375, 126] width 45 height 8
click at [368, 198] on link "View External Url" at bounding box center [375, 202] width 45 height 8
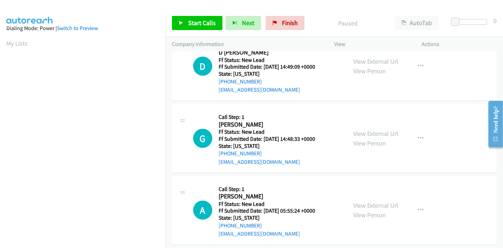
scroll to position [0, 0]
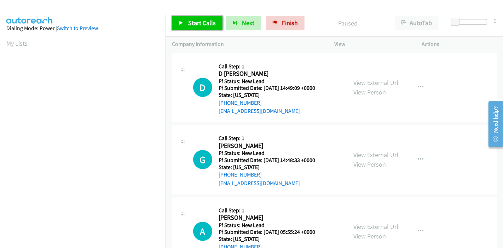
click at [188, 27] on span "Start Calls" at bounding box center [202, 23] width 28 height 8
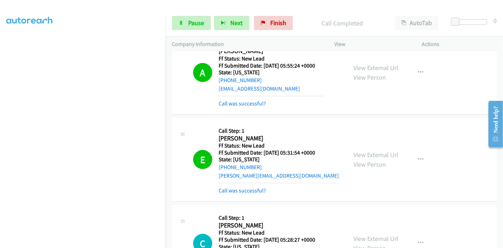
scroll to position [232, 0]
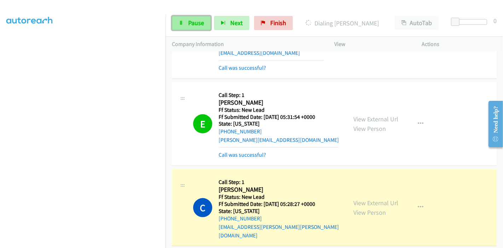
click at [183, 24] on icon at bounding box center [181, 23] width 5 height 5
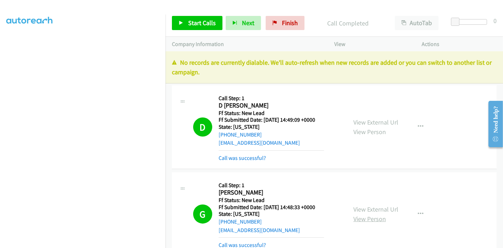
scroll to position [0, 0]
drag, startPoint x: 285, startPoint y: 23, endPoint x: 274, endPoint y: 29, distance: 12.2
click at [285, 23] on span "Finish" at bounding box center [290, 23] width 16 height 8
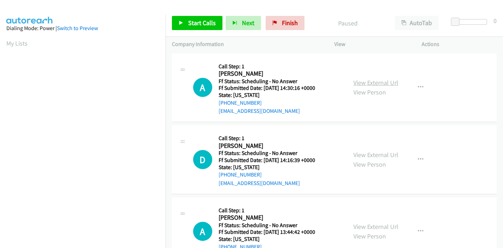
click at [381, 79] on link "View External Url" at bounding box center [375, 83] width 45 height 8
click at [372, 154] on link "View External Url" at bounding box center [375, 155] width 45 height 8
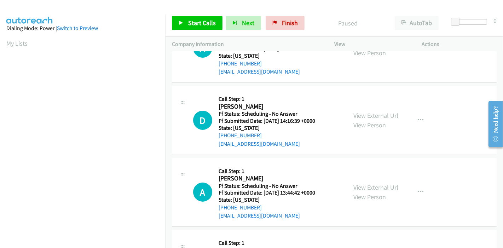
click at [372, 186] on link "View External Url" at bounding box center [375, 187] width 45 height 8
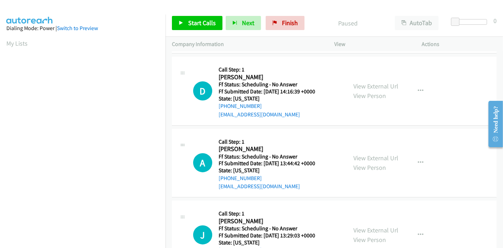
scroll to position [118, 0]
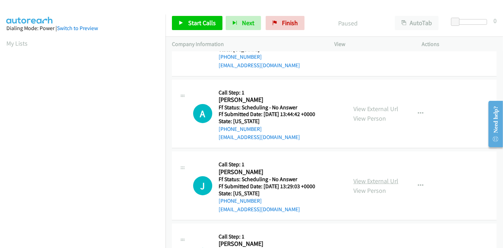
click at [361, 178] on link "View External Url" at bounding box center [375, 181] width 45 height 8
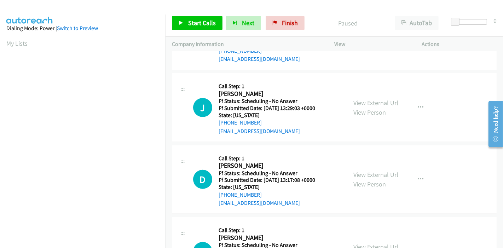
scroll to position [196, 0]
click at [365, 173] on link "View External Url" at bounding box center [375, 174] width 45 height 8
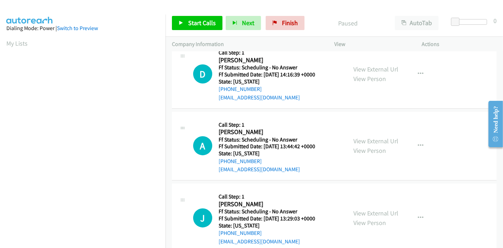
scroll to position [0, 0]
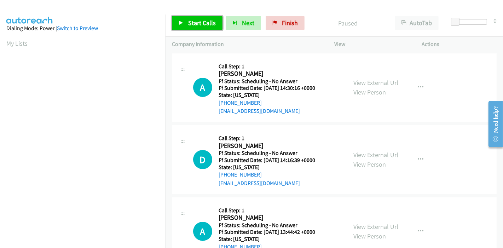
click at [192, 23] on span "Start Calls" at bounding box center [202, 23] width 28 height 8
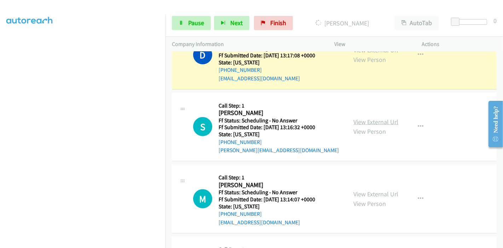
scroll to position [393, 0]
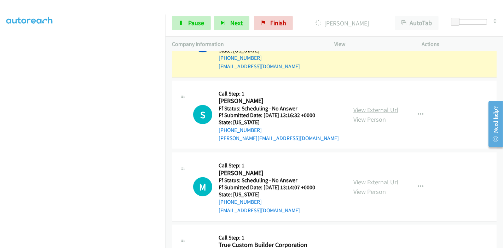
click at [365, 108] on link "View External Url" at bounding box center [375, 110] width 45 height 8
click at [364, 181] on link "View External Url" at bounding box center [375, 182] width 45 height 8
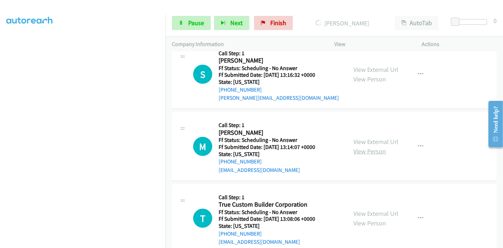
scroll to position [472, 0]
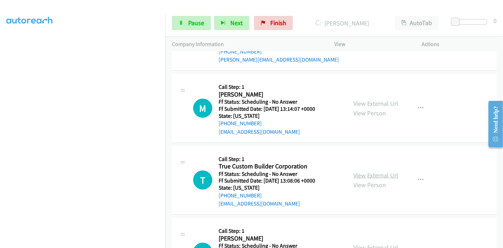
click at [376, 174] on link "View External Url" at bounding box center [375, 175] width 45 height 8
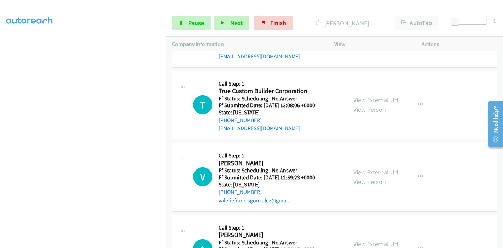
scroll to position [550, 0]
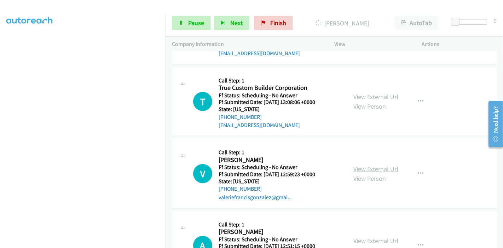
click at [363, 165] on link "View External Url" at bounding box center [375, 169] width 45 height 8
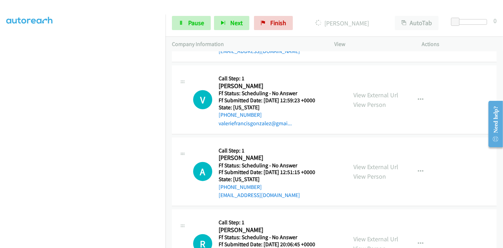
scroll to position [629, 0]
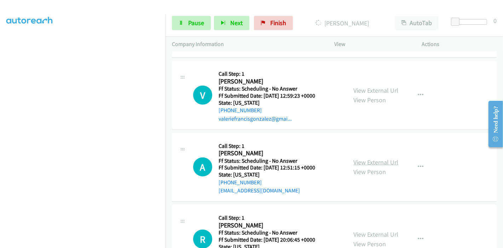
click at [369, 161] on link "View External Url" at bounding box center [375, 162] width 45 height 8
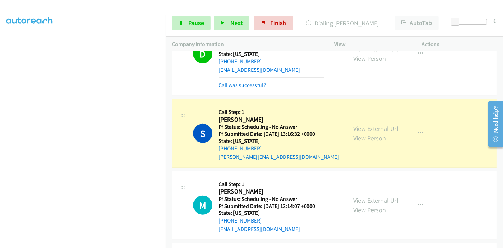
scroll to position [393, 0]
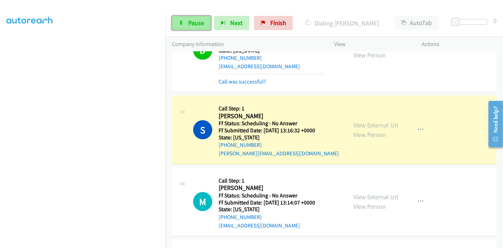
click at [191, 22] on span "Pause" at bounding box center [196, 23] width 16 height 8
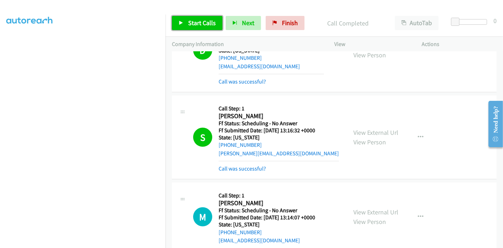
click at [199, 22] on span "Start Calls" at bounding box center [202, 23] width 28 height 8
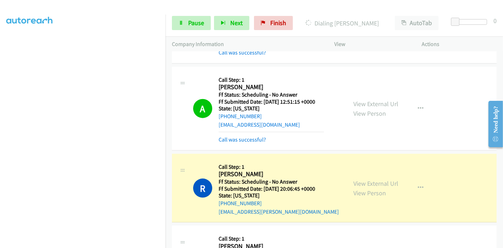
scroll to position [825, 0]
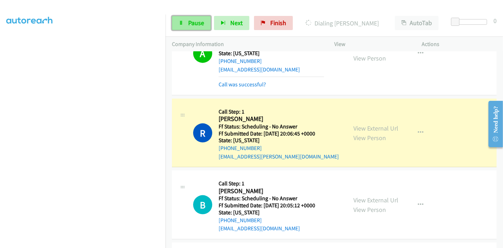
click at [190, 23] on span "Pause" at bounding box center [196, 23] width 16 height 8
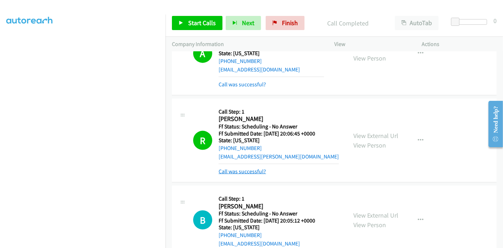
click at [247, 169] on link "Call was successful?" at bounding box center [242, 171] width 47 height 7
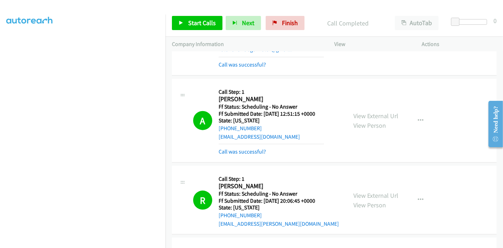
scroll to position [786, 0]
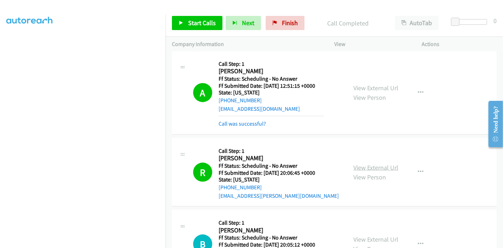
click at [364, 164] on link "View External Url" at bounding box center [375, 167] width 45 height 8
click at [288, 24] on span "Finish" at bounding box center [290, 23] width 16 height 8
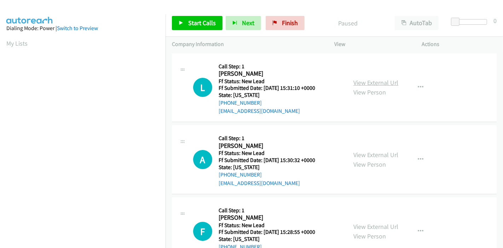
click at [357, 83] on link "View External Url" at bounding box center [375, 83] width 45 height 8
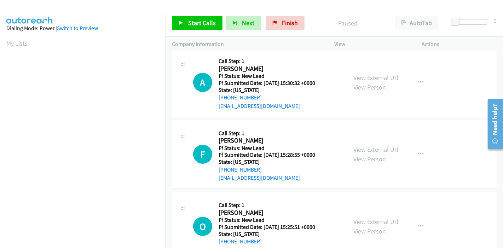
scroll to position [79, 0]
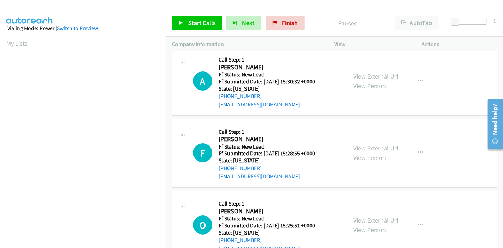
click at [365, 74] on link "View External Url" at bounding box center [375, 76] width 45 height 8
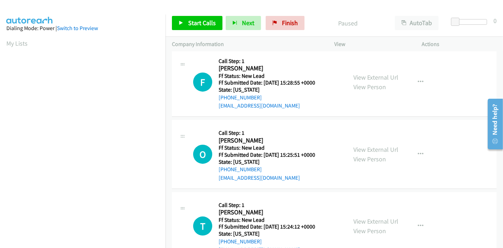
scroll to position [157, 0]
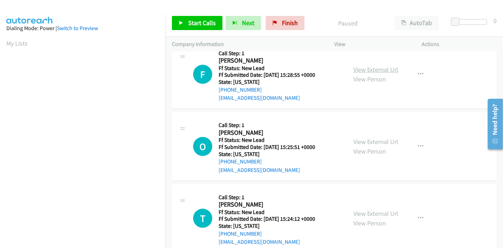
click at [367, 67] on link "View External Url" at bounding box center [375, 69] width 45 height 8
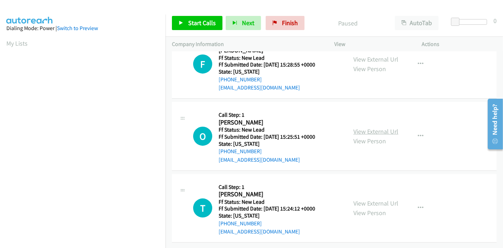
click at [358, 128] on link "View External Url" at bounding box center [375, 131] width 45 height 8
click at [359, 199] on link "View External Url" at bounding box center [375, 203] width 45 height 8
click at [177, 25] on link "Start Calls" at bounding box center [197, 23] width 51 height 14
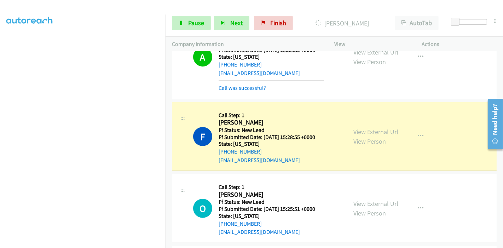
scroll to position [123, 0]
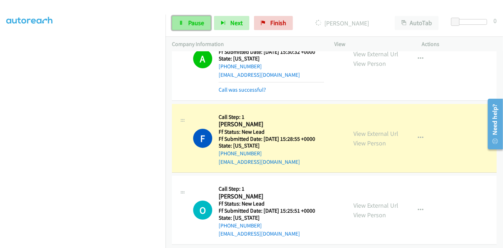
click at [192, 24] on span "Pause" at bounding box center [196, 23] width 16 height 8
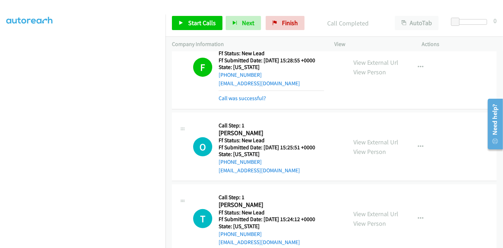
scroll to position [210, 0]
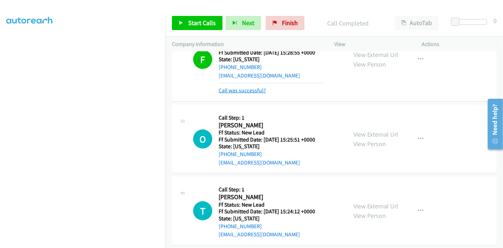
click at [250, 91] on link "Call was successful?" at bounding box center [242, 90] width 47 height 7
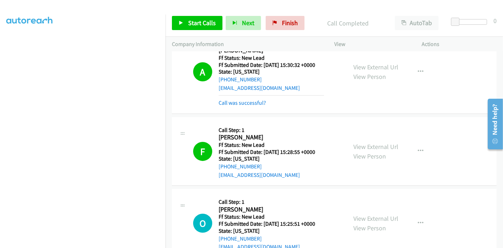
scroll to position [118, 0]
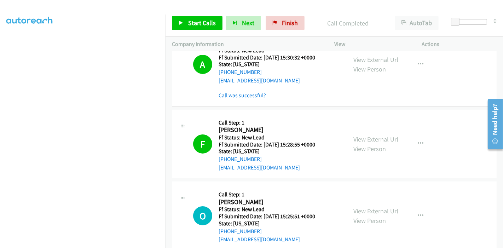
click at [200, 15] on div "Start Calls Pause Next Finish Call Completed AutoTab AutoTab 0" at bounding box center [334, 23] width 337 height 27
click at [200, 18] on link "Start Calls" at bounding box center [197, 23] width 51 height 14
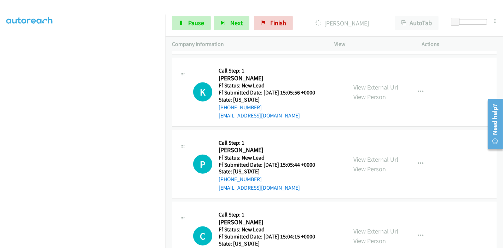
scroll to position [393, 0]
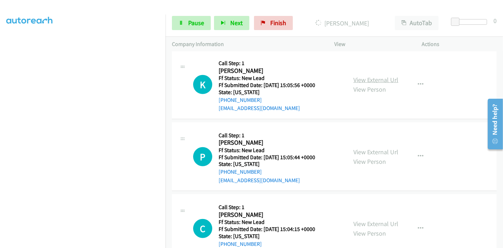
click at [357, 79] on link "View External Url" at bounding box center [375, 80] width 45 height 8
click at [357, 151] on link "View External Url" at bounding box center [375, 152] width 45 height 8
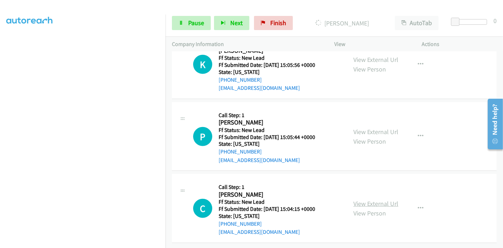
click at [361, 200] on link "View External Url" at bounding box center [375, 204] width 45 height 8
click at [191, 24] on span "Pause" at bounding box center [196, 23] width 16 height 8
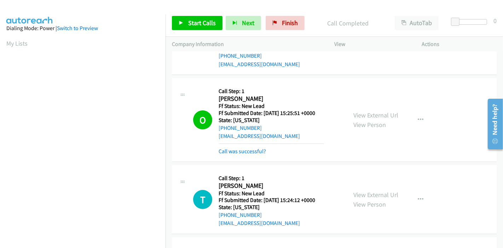
scroll to position [149, 0]
click at [185, 27] on link "Start Calls" at bounding box center [197, 23] width 51 height 14
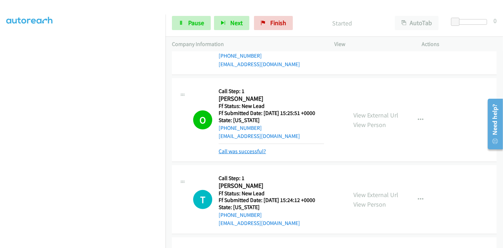
click at [238, 150] on link "Call was successful?" at bounding box center [242, 151] width 47 height 7
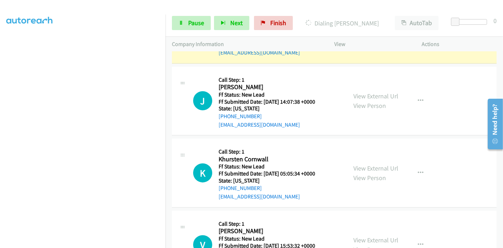
scroll to position [669, 0]
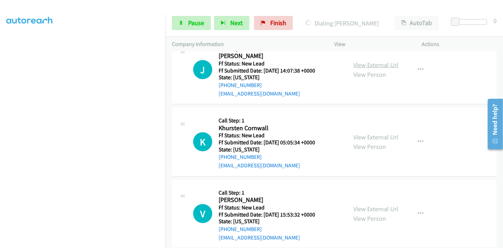
click at [375, 66] on link "View External Url" at bounding box center [375, 65] width 45 height 8
click at [370, 135] on link "View External Url" at bounding box center [375, 137] width 45 height 8
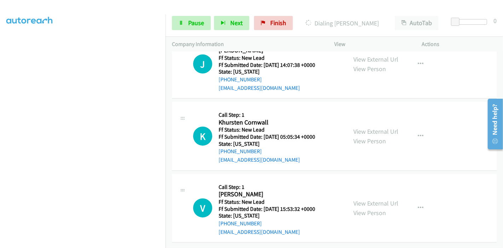
scroll to position [678, 0]
click at [367, 199] on link "View External Url" at bounding box center [375, 203] width 45 height 8
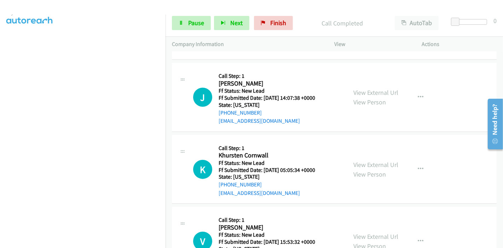
scroll to position [693, 0]
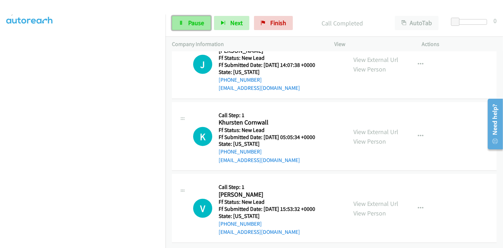
click at [189, 23] on span "Pause" at bounding box center [196, 23] width 16 height 8
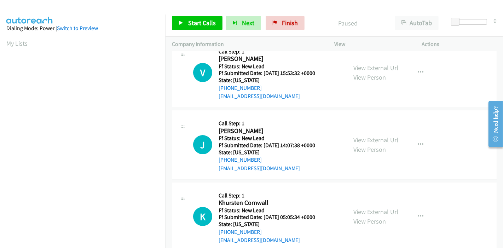
scroll to position [28, 0]
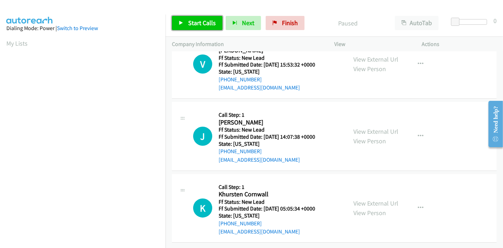
click at [199, 21] on span "Start Calls" at bounding box center [202, 23] width 28 height 8
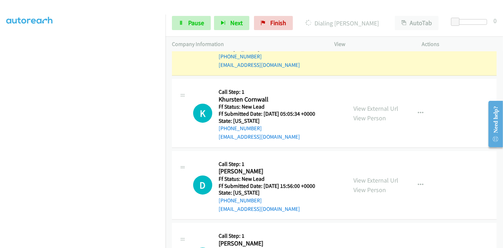
scroll to position [79, 0]
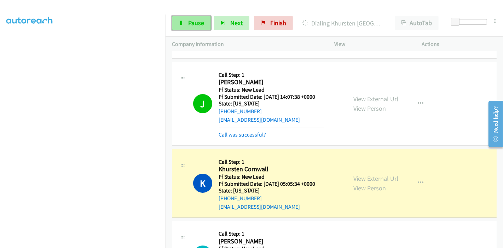
click at [193, 21] on span "Pause" at bounding box center [196, 23] width 16 height 8
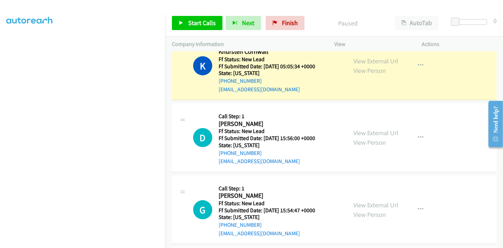
scroll to position [196, 0]
click at [364, 133] on link "View External Url" at bounding box center [375, 132] width 45 height 8
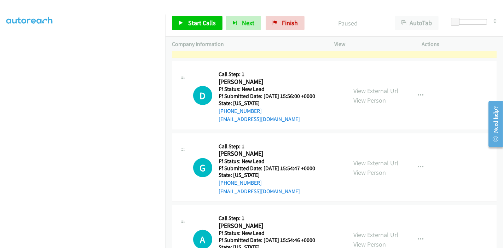
scroll to position [274, 0]
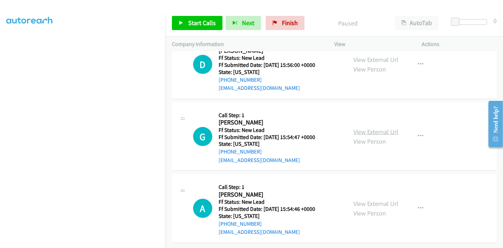
click at [372, 128] on link "View External Url" at bounding box center [375, 132] width 45 height 8
click at [359, 200] on link "View External Url" at bounding box center [375, 204] width 45 height 8
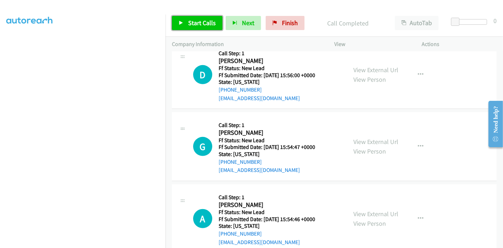
click at [197, 19] on span "Start Calls" at bounding box center [202, 23] width 28 height 8
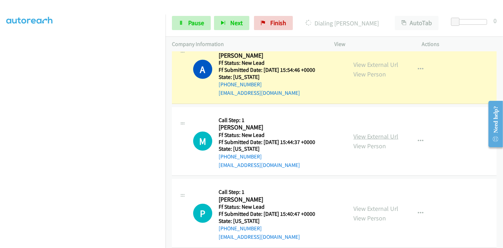
scroll to position [493, 0]
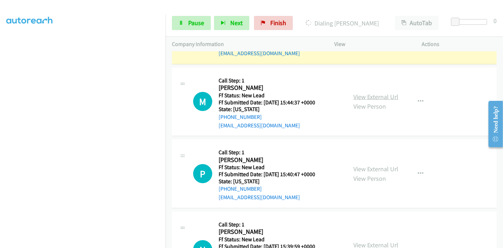
click at [373, 97] on link "View External Url" at bounding box center [375, 97] width 45 height 8
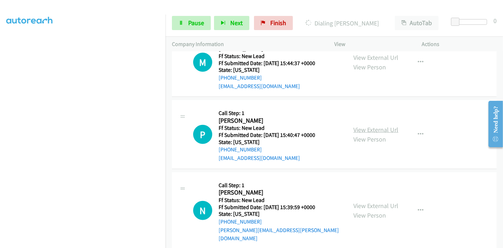
click at [375, 130] on link "View External Url" at bounding box center [375, 130] width 45 height 8
click at [368, 202] on link "View External Url" at bounding box center [375, 206] width 45 height 8
click at [181, 21] on icon at bounding box center [181, 23] width 5 height 5
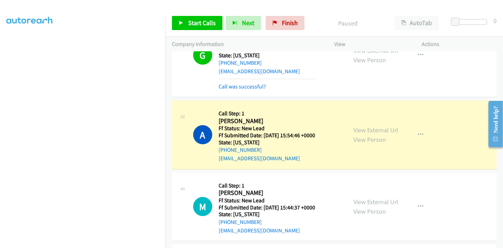
scroll to position [414, 0]
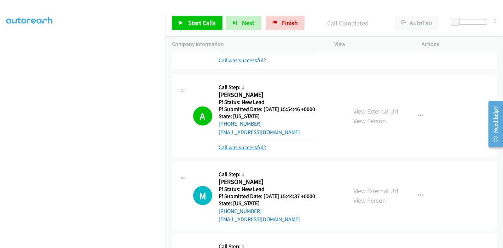
click at [241, 147] on link "Call was successful?" at bounding box center [242, 147] width 47 height 7
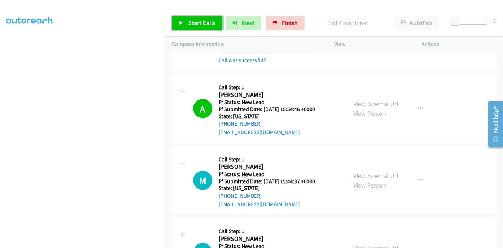
click at [194, 21] on span "Start Calls" at bounding box center [202, 23] width 28 height 8
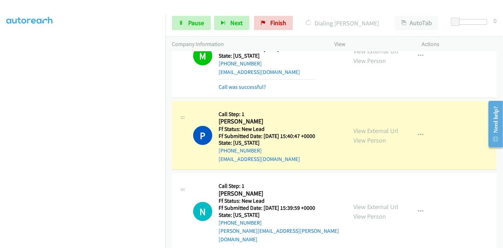
scroll to position [542, 0]
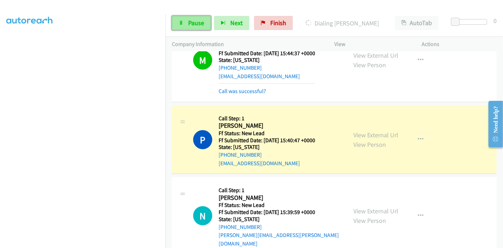
click at [204, 25] on link "Pause" at bounding box center [191, 23] width 39 height 14
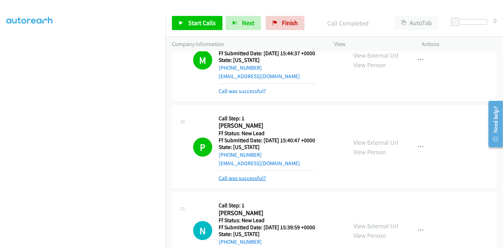
click at [253, 179] on link "Call was successful?" at bounding box center [242, 178] width 47 height 7
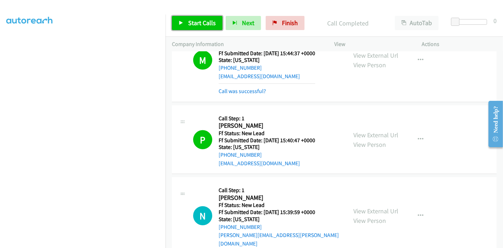
click at [206, 22] on span "Start Calls" at bounding box center [202, 23] width 28 height 8
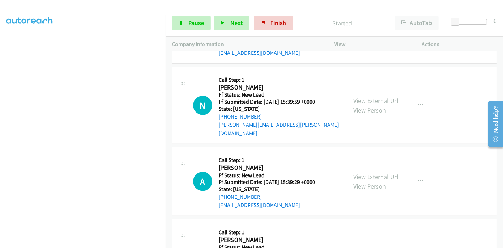
scroll to position [660, 0]
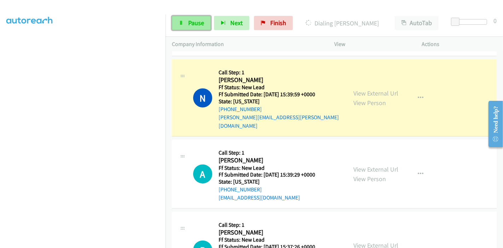
click at [189, 21] on span "Pause" at bounding box center [196, 23] width 16 height 8
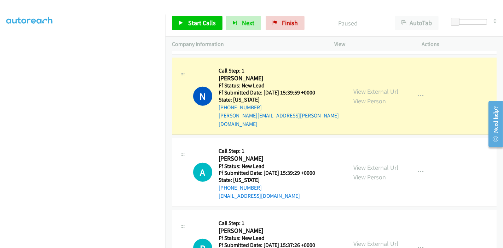
scroll to position [641, 0]
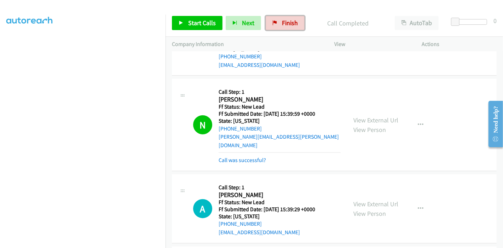
drag, startPoint x: 278, startPoint y: 25, endPoint x: 291, endPoint y: 58, distance: 34.8
click at [279, 25] on link "Finish" at bounding box center [285, 23] width 39 height 14
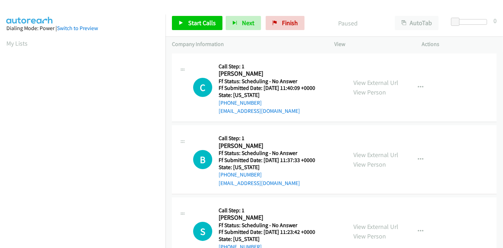
click at [381, 87] on div "View External Url View Person" at bounding box center [375, 87] width 45 height 19
click at [382, 84] on link "View External Url" at bounding box center [375, 83] width 45 height 8
click at [368, 152] on link "View External Url" at bounding box center [375, 155] width 45 height 8
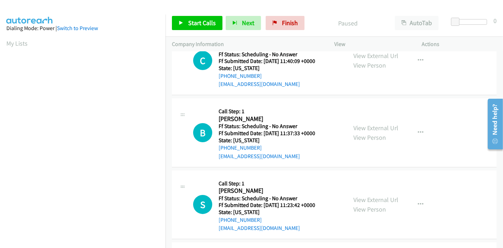
scroll to position [39, 0]
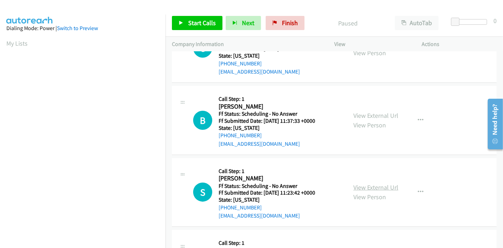
click at [365, 187] on link "View External Url" at bounding box center [375, 187] width 45 height 8
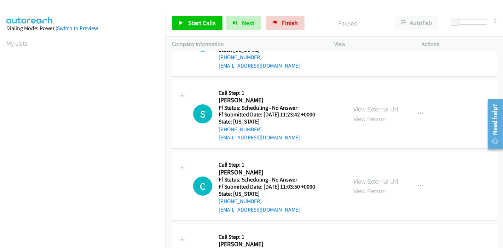
scroll to position [118, 0]
click at [369, 183] on link "View External Url" at bounding box center [375, 181] width 45 height 8
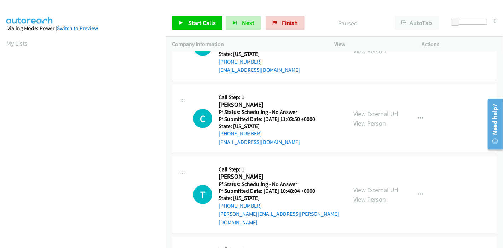
scroll to position [196, 0]
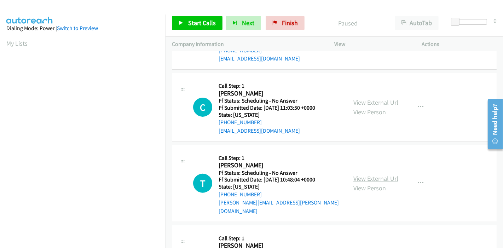
click at [371, 174] on link "View External Url" at bounding box center [375, 178] width 45 height 8
click at [193, 21] on span "Start Calls" at bounding box center [202, 23] width 28 height 8
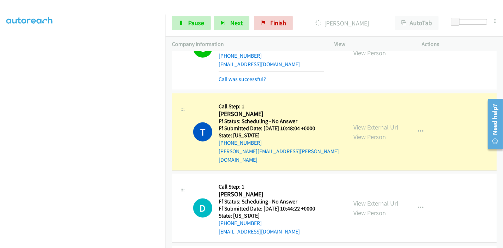
scroll to position [354, 0]
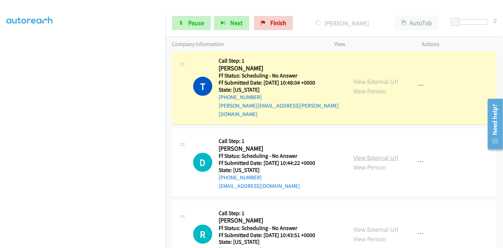
click at [368, 154] on link "View External Url" at bounding box center [375, 158] width 45 height 8
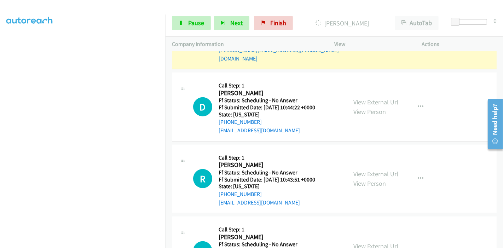
scroll to position [432, 0]
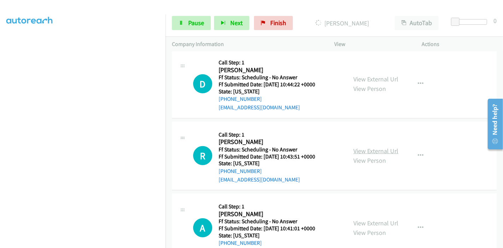
click at [357, 147] on link "View External Url" at bounding box center [375, 151] width 45 height 8
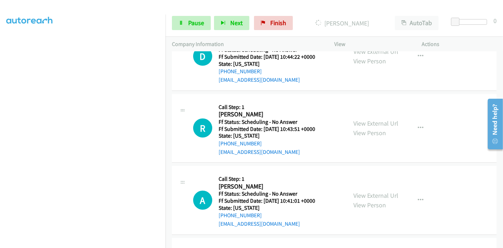
scroll to position [472, 0]
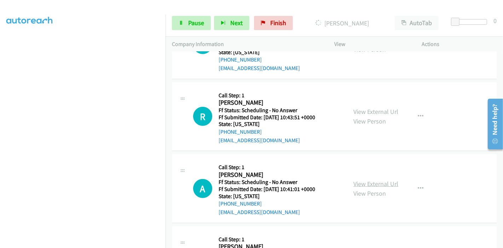
click at [353, 180] on link "View External Url" at bounding box center [375, 184] width 45 height 8
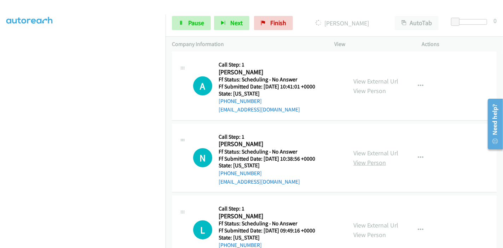
scroll to position [589, 0]
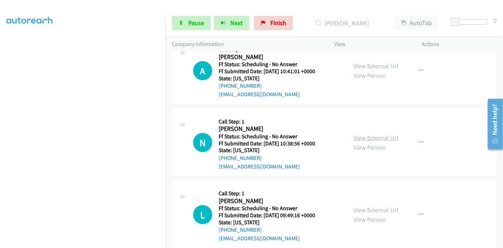
click at [360, 134] on link "View External Url" at bounding box center [375, 138] width 45 height 8
click at [358, 206] on link "View External Url" at bounding box center [375, 210] width 45 height 8
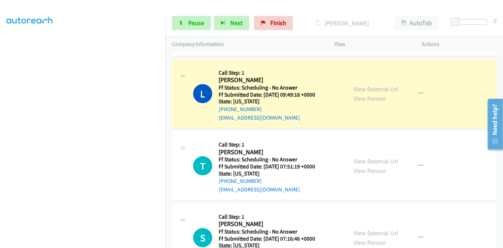
scroll to position [777, 0]
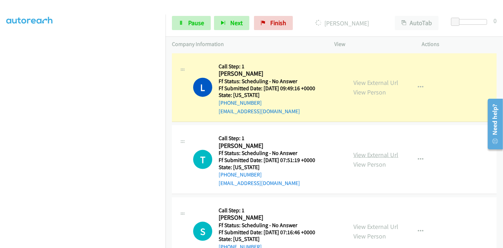
click at [359, 151] on link "View External Url" at bounding box center [375, 155] width 45 height 8
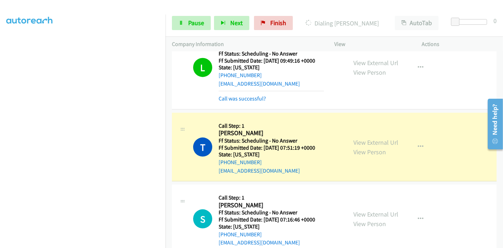
scroll to position [855, 0]
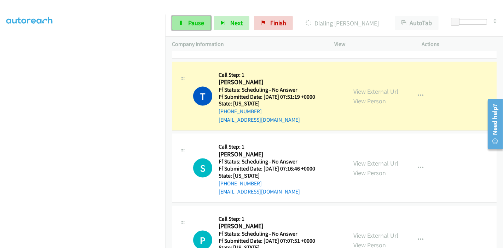
click at [194, 19] on span "Pause" at bounding box center [196, 23] width 16 height 8
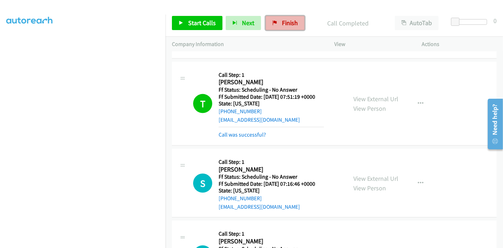
click at [282, 23] on span "Finish" at bounding box center [290, 23] width 16 height 8
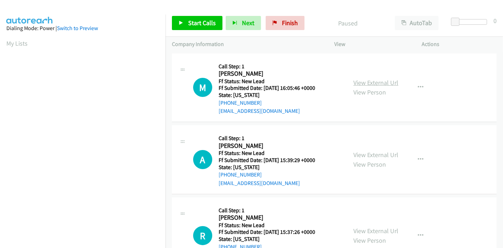
click at [380, 79] on link "View External Url" at bounding box center [375, 83] width 45 height 8
click at [370, 156] on link "View External Url" at bounding box center [375, 155] width 45 height 8
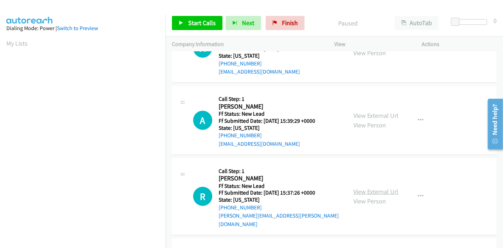
click at [376, 187] on link "View External Url" at bounding box center [375, 191] width 45 height 8
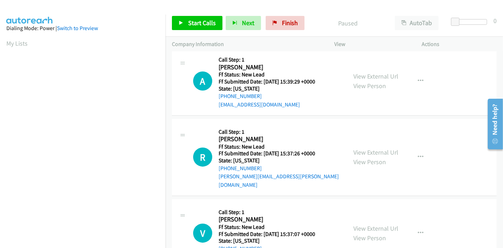
scroll to position [118, 0]
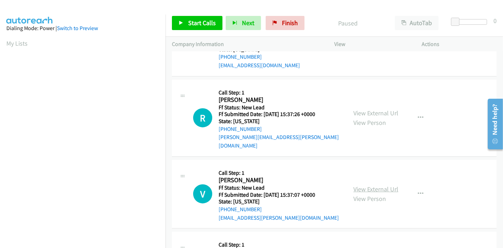
click at [386, 185] on link "View External Url" at bounding box center [375, 189] width 45 height 8
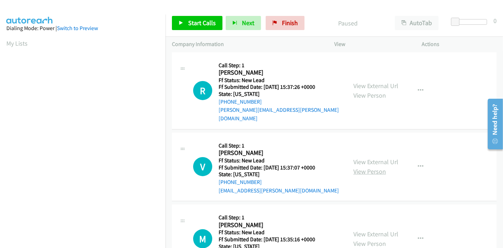
scroll to position [172, 0]
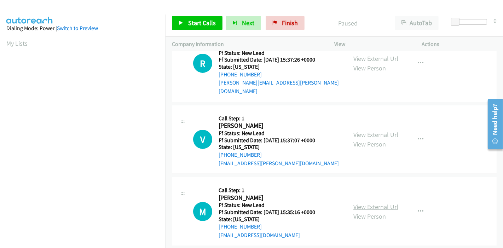
click at [361, 203] on link "View External Url" at bounding box center [375, 207] width 45 height 8
click at [188, 20] on span "Start Calls" at bounding box center [202, 23] width 28 height 8
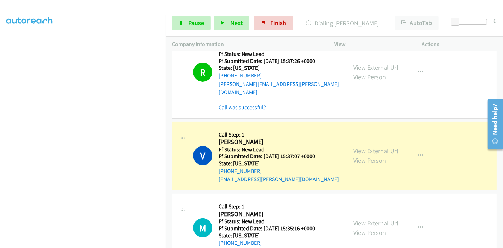
scroll to position [243, 0]
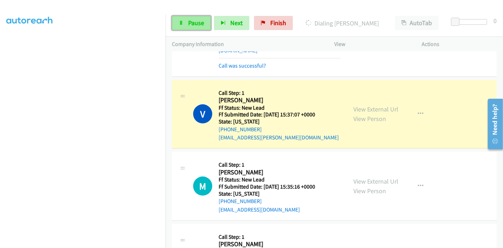
click at [194, 23] on span "Pause" at bounding box center [196, 23] width 16 height 8
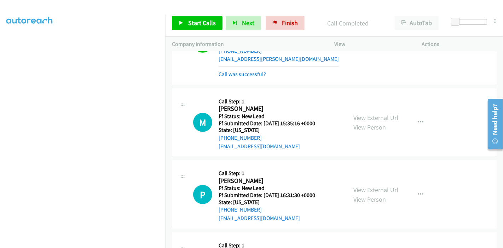
scroll to position [361, 0]
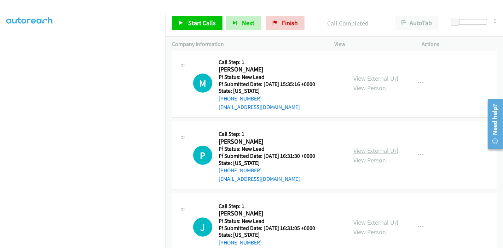
click at [365, 146] on link "View External Url" at bounding box center [375, 150] width 45 height 8
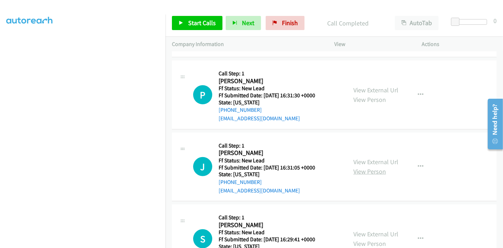
scroll to position [439, 0]
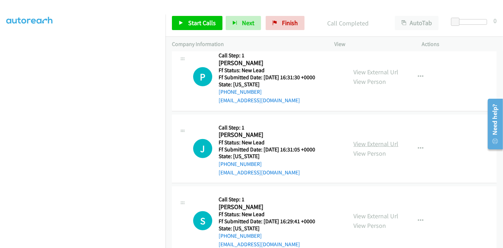
click at [363, 140] on link "View External Url" at bounding box center [375, 144] width 45 height 8
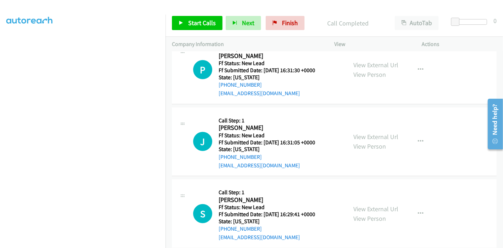
scroll to position [448, 0]
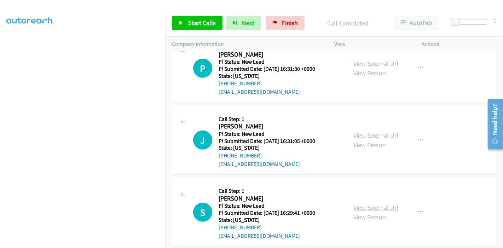
click at [359, 203] on link "View External Url" at bounding box center [375, 207] width 45 height 8
click at [182, 22] on icon at bounding box center [181, 23] width 5 height 5
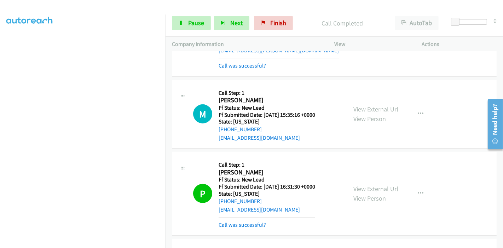
scroll to position [291, 0]
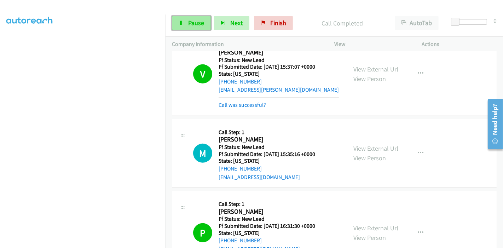
click at [192, 22] on span "Pause" at bounding box center [196, 23] width 16 height 8
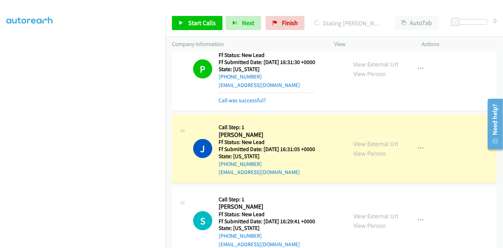
scroll to position [463, 0]
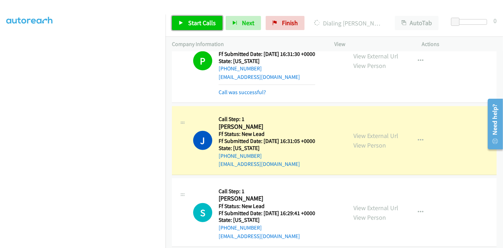
click at [188, 23] on span "Start Calls" at bounding box center [202, 23] width 28 height 8
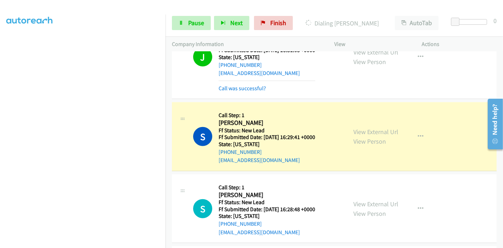
scroll to position [542, 0]
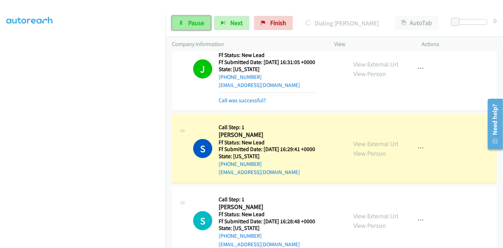
click at [194, 25] on span "Pause" at bounding box center [196, 23] width 16 height 8
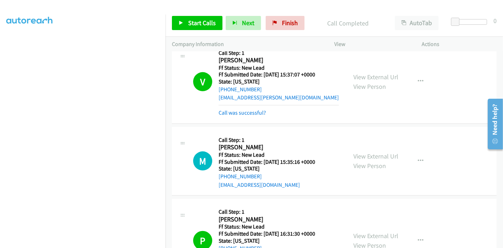
scroll to position [227, 0]
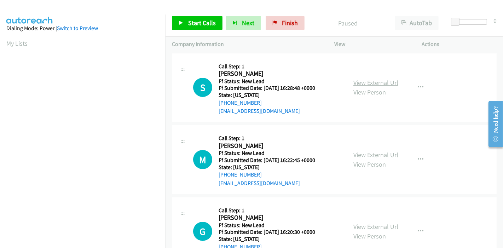
click at [382, 82] on link "View External Url" at bounding box center [375, 83] width 45 height 8
click at [378, 153] on link "View External Url" at bounding box center [375, 155] width 45 height 8
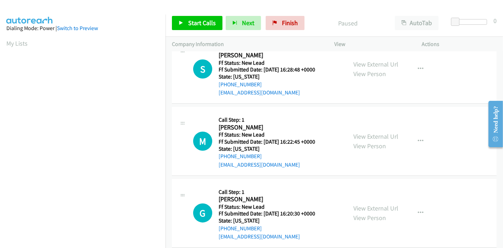
scroll to position [28, 0]
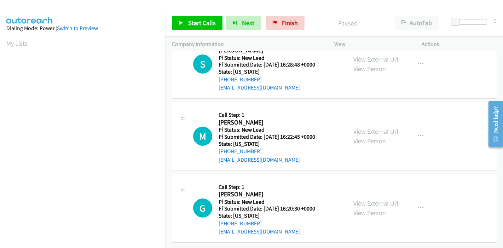
click at [364, 199] on link "View External Url" at bounding box center [375, 203] width 45 height 8
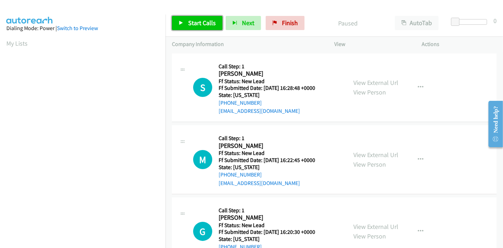
click at [204, 19] on span "Start Calls" at bounding box center [202, 23] width 28 height 8
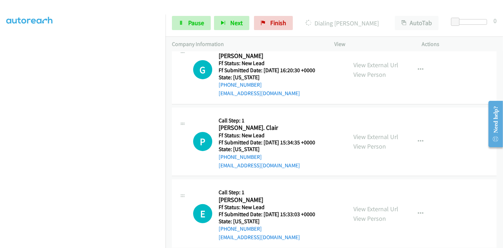
scroll to position [187, 0]
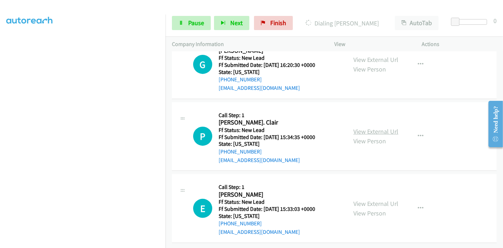
click at [374, 127] on link "View External Url" at bounding box center [375, 131] width 45 height 8
click at [362, 200] on link "View External Url" at bounding box center [375, 204] width 45 height 8
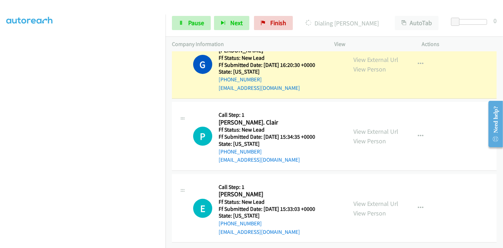
scroll to position [163, 0]
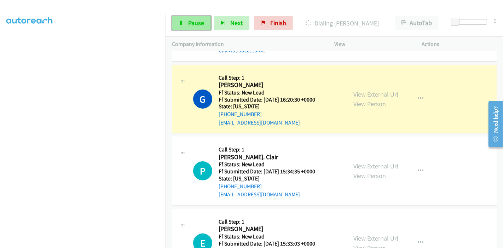
click at [182, 24] on icon at bounding box center [181, 23] width 5 height 5
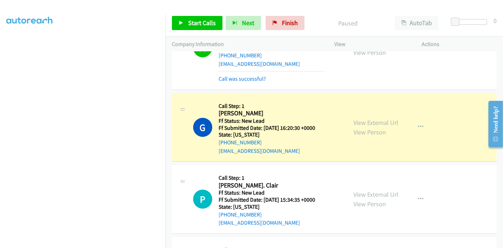
scroll to position [123, 0]
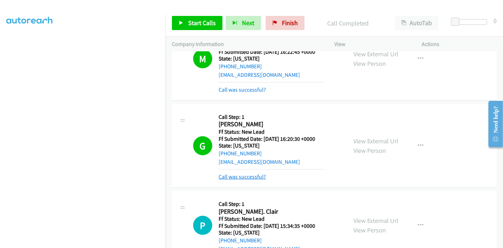
click at [237, 175] on link "Call was successful?" at bounding box center [242, 176] width 47 height 7
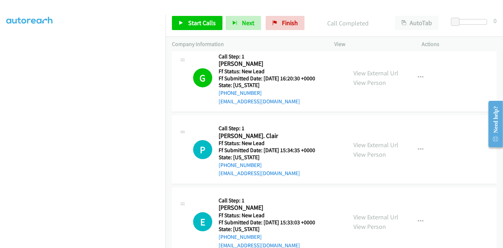
scroll to position [202, 0]
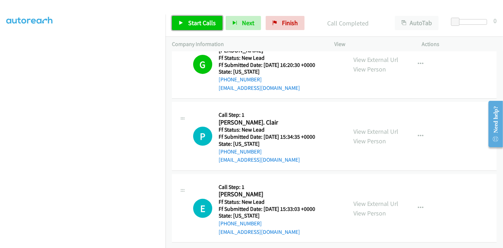
click at [203, 16] on link "Start Calls" at bounding box center [197, 23] width 51 height 14
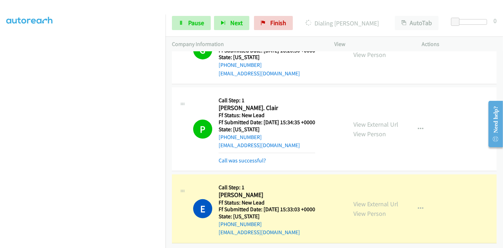
scroll to position [217, 0]
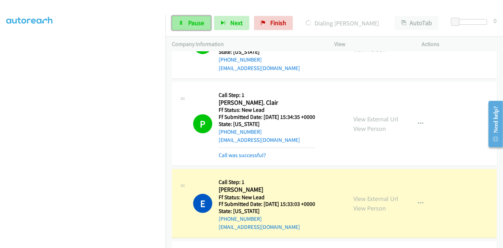
click at [182, 19] on link "Pause" at bounding box center [191, 23] width 39 height 14
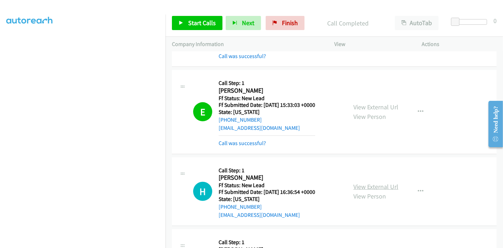
scroll to position [355, 0]
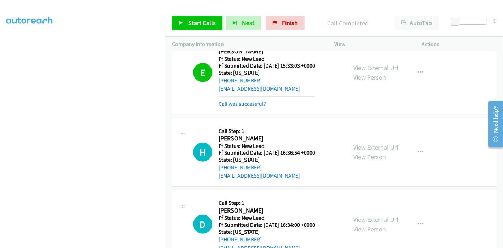
click at [363, 145] on link "View External Url" at bounding box center [375, 147] width 45 height 8
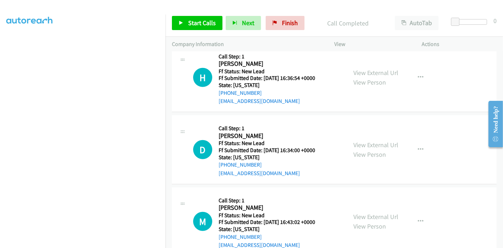
scroll to position [434, 0]
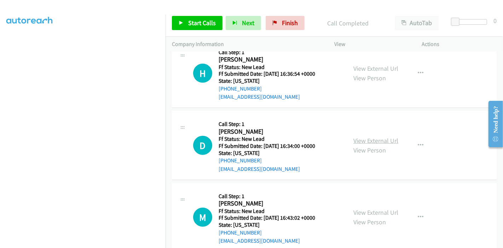
click at [377, 138] on link "View External Url" at bounding box center [375, 141] width 45 height 8
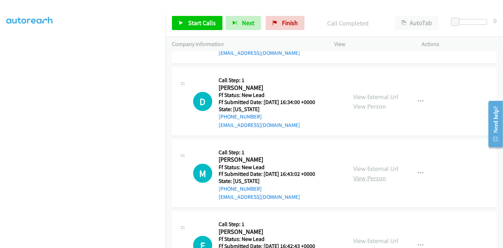
scroll to position [513, 0]
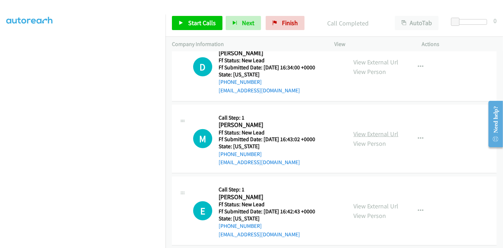
click at [372, 134] on link "View External Url" at bounding box center [375, 134] width 45 height 8
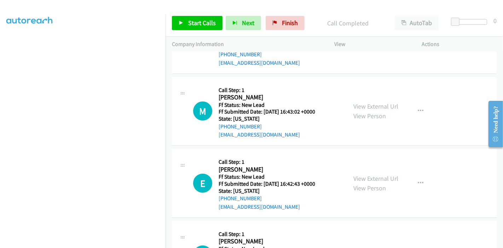
scroll to position [552, 0]
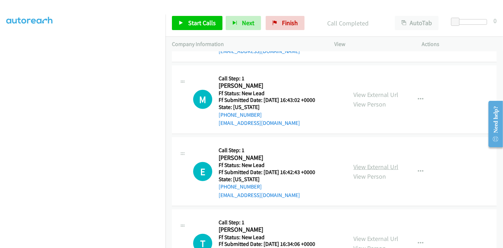
click at [363, 166] on link "View External Url" at bounding box center [375, 167] width 45 height 8
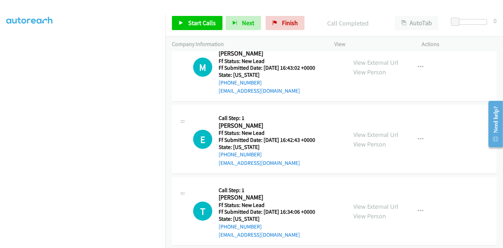
scroll to position [591, 0]
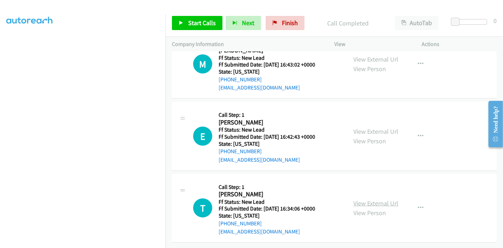
click at [370, 199] on link "View External Url" at bounding box center [375, 203] width 45 height 8
click at [179, 23] on icon at bounding box center [181, 23] width 5 height 5
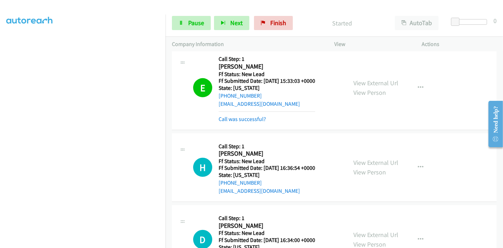
scroll to position [395, 0]
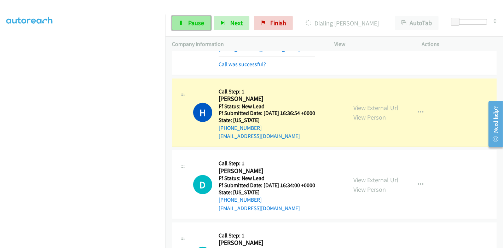
click at [189, 18] on link "Pause" at bounding box center [191, 23] width 39 height 14
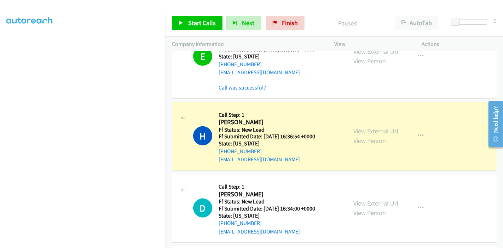
scroll to position [355, 0]
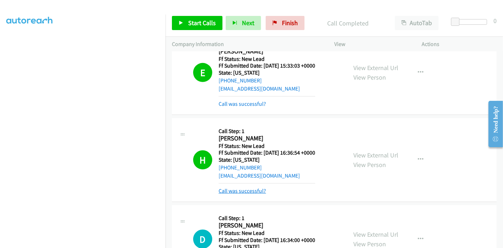
click at [240, 190] on link "Call was successful?" at bounding box center [242, 190] width 47 height 7
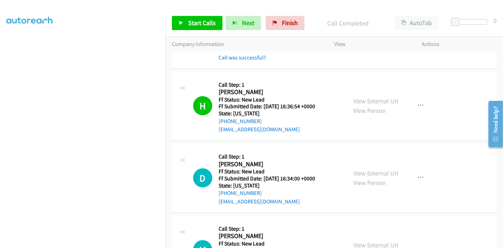
scroll to position [474, 0]
click at [208, 24] on span "Start Calls" at bounding box center [202, 23] width 28 height 8
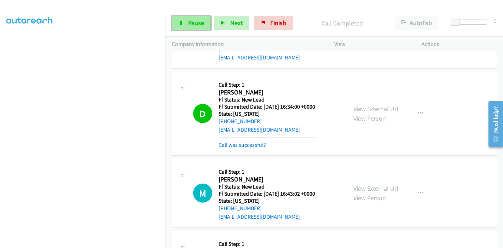
click at [196, 22] on span "Pause" at bounding box center [196, 23] width 16 height 8
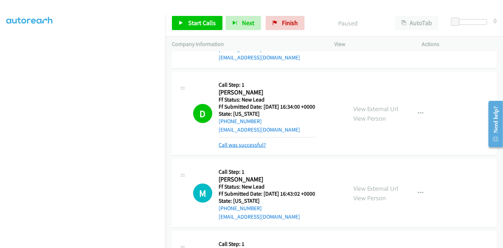
click at [258, 143] on link "Call was successful?" at bounding box center [242, 144] width 47 height 7
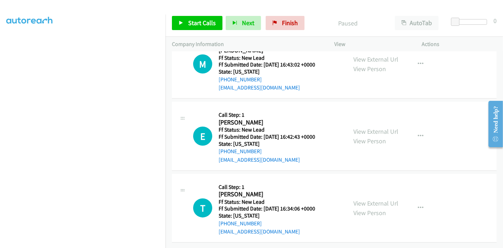
scroll to position [591, 0]
click at [208, 20] on span "Start Calls" at bounding box center [202, 23] width 28 height 8
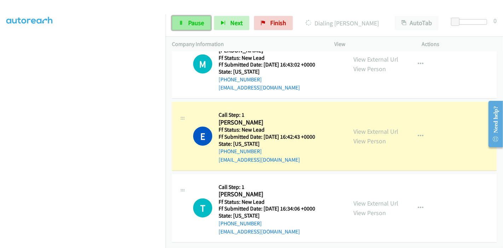
click at [185, 22] on link "Pause" at bounding box center [191, 23] width 39 height 14
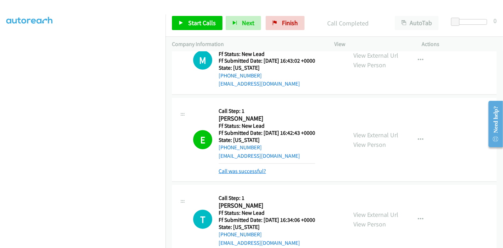
click at [248, 170] on link "Call was successful?" at bounding box center [242, 171] width 47 height 7
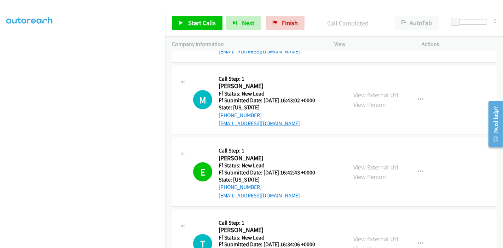
scroll to position [552, 0]
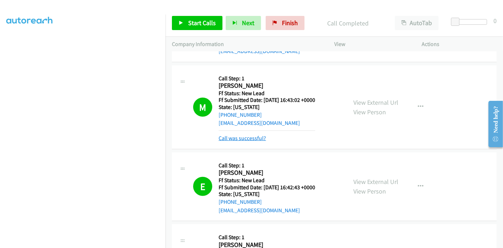
click at [255, 139] on link "Call was successful?" at bounding box center [242, 138] width 47 height 7
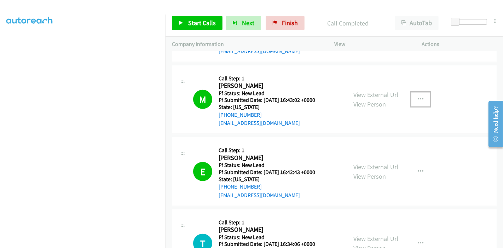
click at [412, 99] on button "button" at bounding box center [420, 99] width 19 height 14
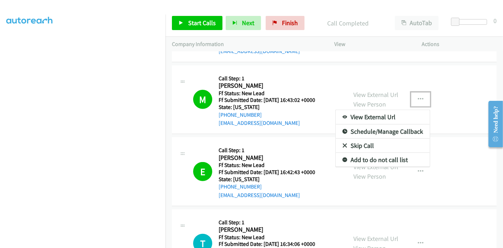
click at [412, 99] on div at bounding box center [251, 124] width 503 height 248
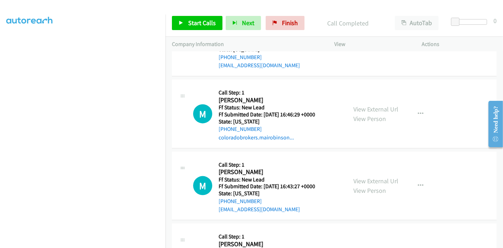
scroll to position [761, 0]
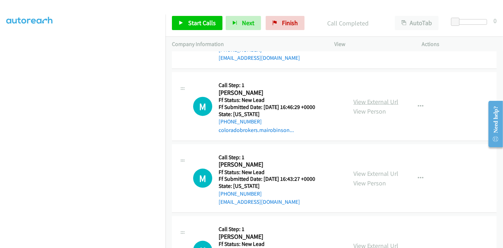
click at [366, 98] on link "View External Url" at bounding box center [375, 102] width 45 height 8
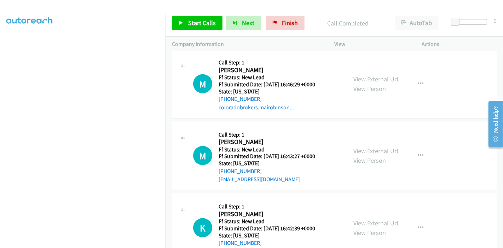
scroll to position [840, 0]
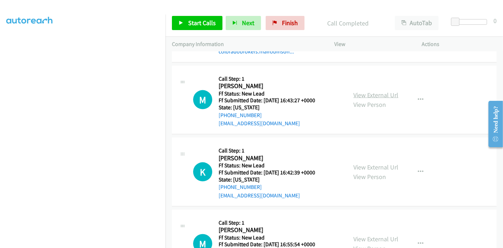
click at [368, 93] on link "View External Url" at bounding box center [375, 95] width 45 height 8
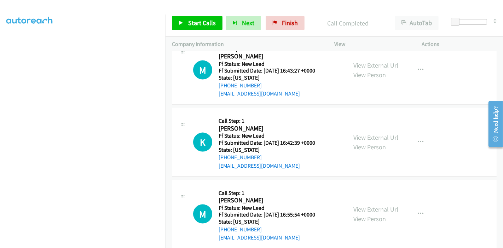
scroll to position [879, 0]
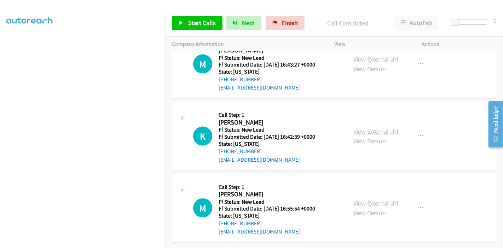
click at [368, 128] on link "View External Url" at bounding box center [375, 131] width 45 height 8
click at [365, 199] on link "View External Url" at bounding box center [375, 203] width 45 height 8
click at [188, 21] on span "Start Calls" at bounding box center [202, 23] width 28 height 8
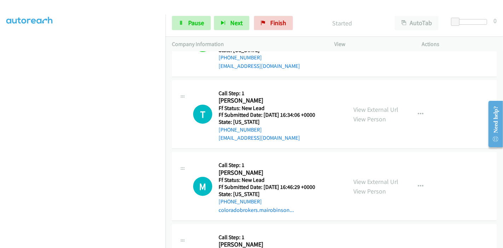
scroll to position [683, 0]
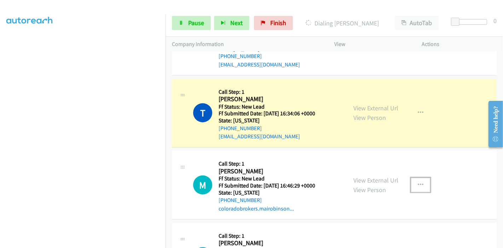
click at [412, 182] on button "button" at bounding box center [420, 185] width 19 height 14
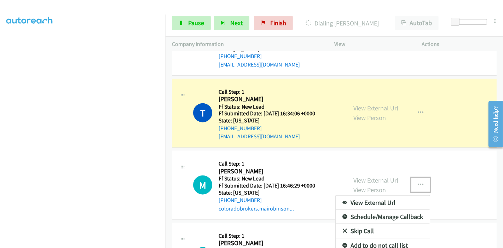
click at [359, 226] on link "Skip Call" at bounding box center [383, 231] width 94 height 14
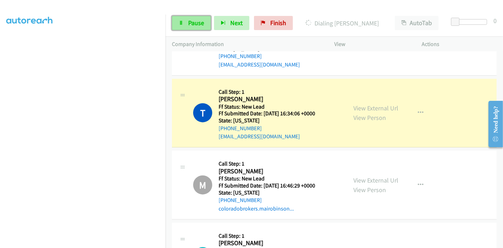
click at [190, 24] on span "Pause" at bounding box center [196, 23] width 16 height 8
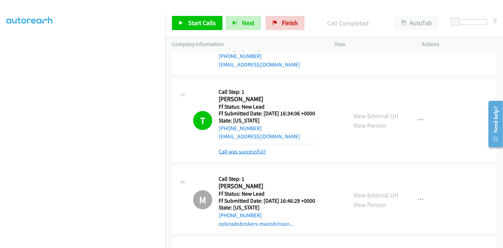
click at [253, 151] on link "Call was successful?" at bounding box center [242, 151] width 47 height 7
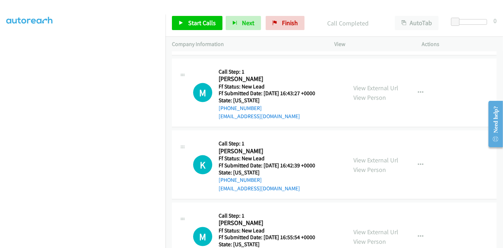
scroll to position [879, 0]
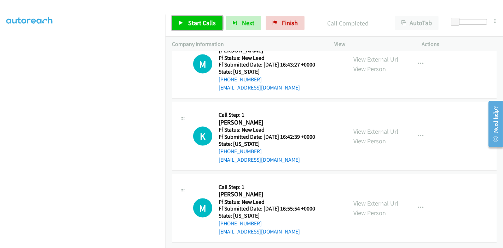
click at [193, 22] on span "Start Calls" at bounding box center [202, 23] width 28 height 8
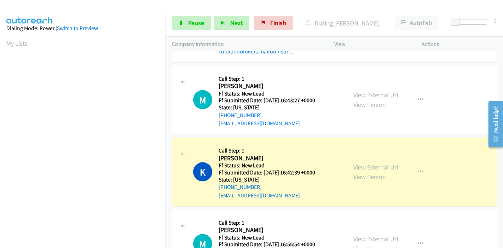
scroll to position [149, 0]
click at [190, 25] on span "Pause" at bounding box center [196, 23] width 16 height 8
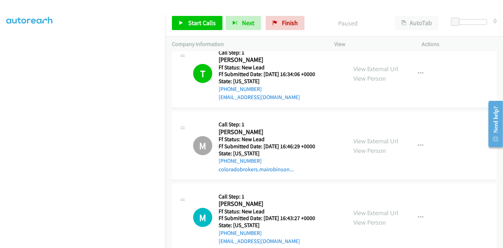
scroll to position [683, 0]
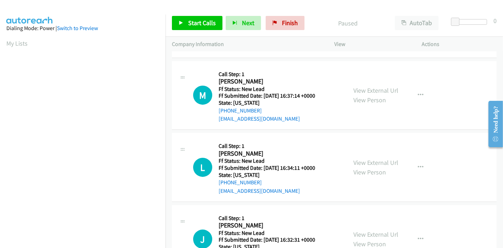
scroll to position [157, 0]
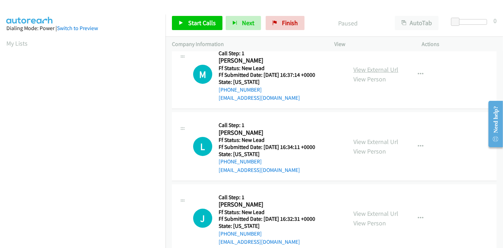
click at [372, 67] on link "View External Url" at bounding box center [375, 69] width 45 height 8
click at [369, 139] on link "View External Url" at bounding box center [375, 142] width 45 height 8
click at [362, 216] on link "View External Url" at bounding box center [375, 213] width 45 height 8
click at [201, 23] on span "Start Calls" at bounding box center [202, 23] width 28 height 8
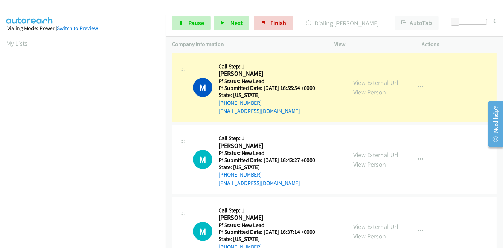
scroll to position [149, 0]
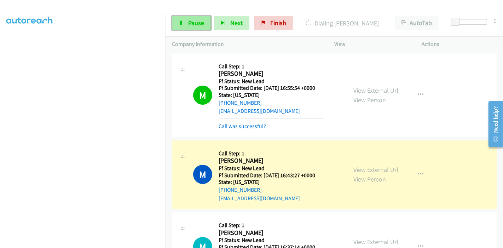
click at [188, 22] on span "Pause" at bounding box center [196, 23] width 16 height 8
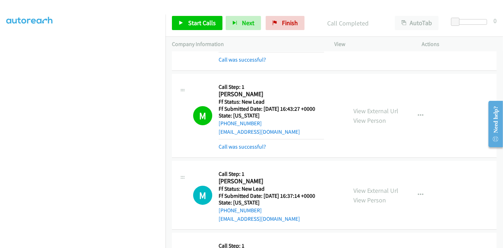
scroll to position [79, 0]
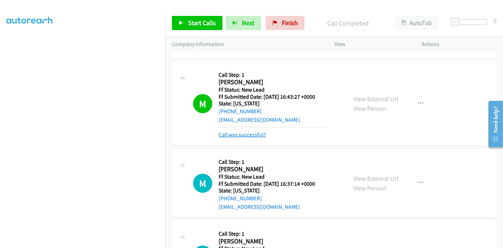
click at [254, 135] on link "Call was successful?" at bounding box center [242, 134] width 47 height 7
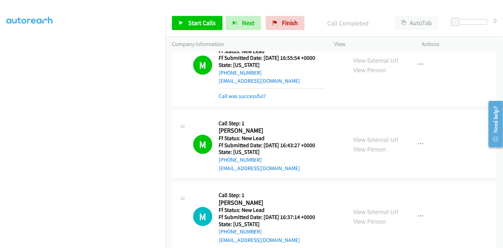
scroll to position [148, 0]
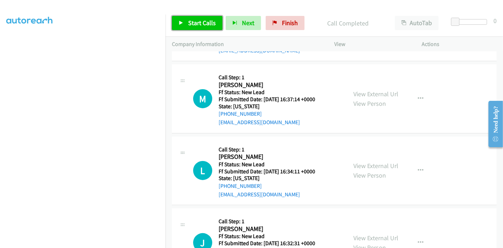
click at [195, 24] on span "Start Calls" at bounding box center [202, 23] width 28 height 8
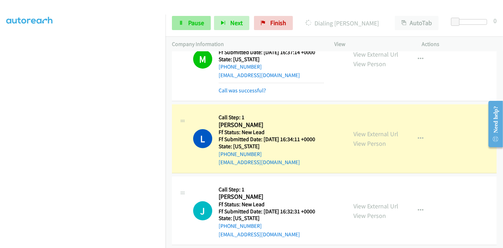
scroll to position [202, 0]
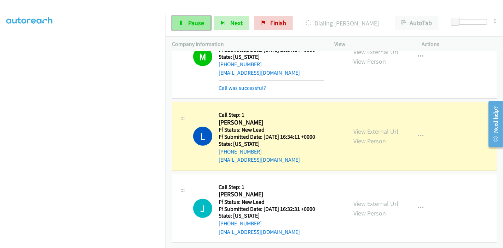
click at [188, 19] on span "Pause" at bounding box center [196, 23] width 16 height 8
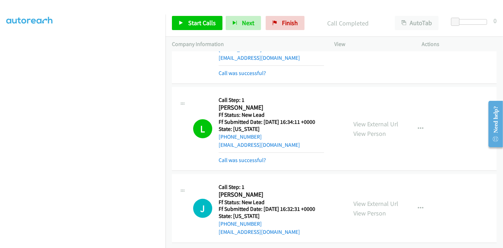
scroll to position [217, 0]
click at [187, 22] on link "Start Calls" at bounding box center [197, 23] width 51 height 14
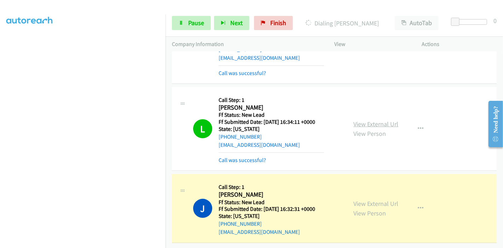
click at [377, 120] on link "View External Url" at bounding box center [375, 124] width 45 height 8
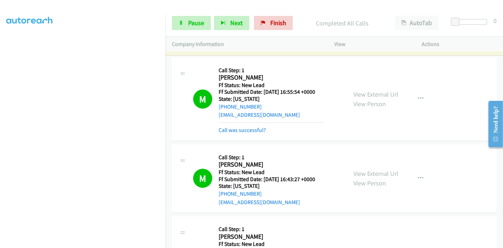
scroll to position [0, 0]
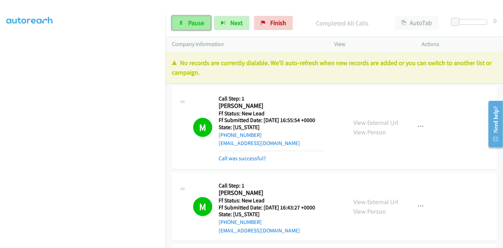
click at [185, 26] on link "Pause" at bounding box center [191, 23] width 39 height 14
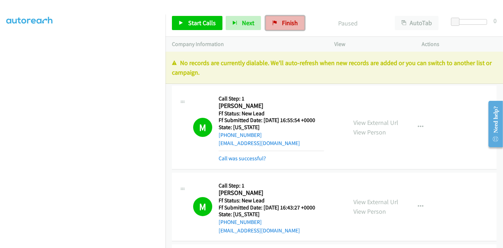
click at [272, 24] on icon at bounding box center [274, 23] width 5 height 5
